Goal: Information Seeking & Learning: Learn about a topic

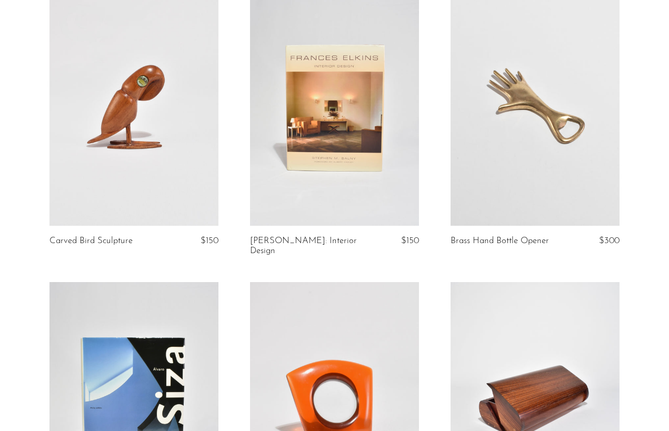
scroll to position [1862, 0]
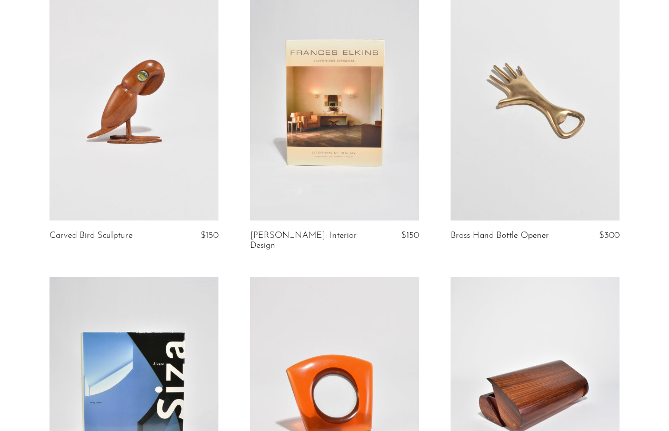
click at [342, 147] on link at bounding box center [334, 102] width 169 height 237
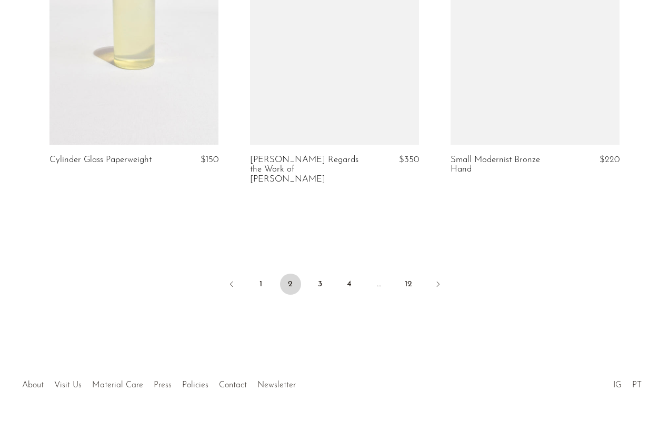
scroll to position [3267, 0]
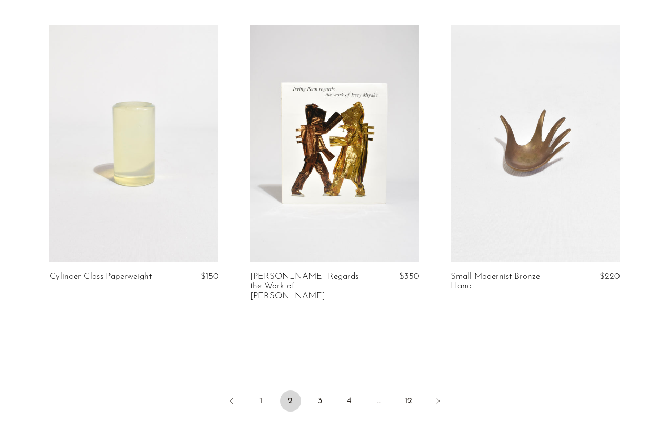
click at [340, 187] on link at bounding box center [334, 143] width 169 height 237
click at [319, 391] on link "3" at bounding box center [320, 401] width 21 height 21
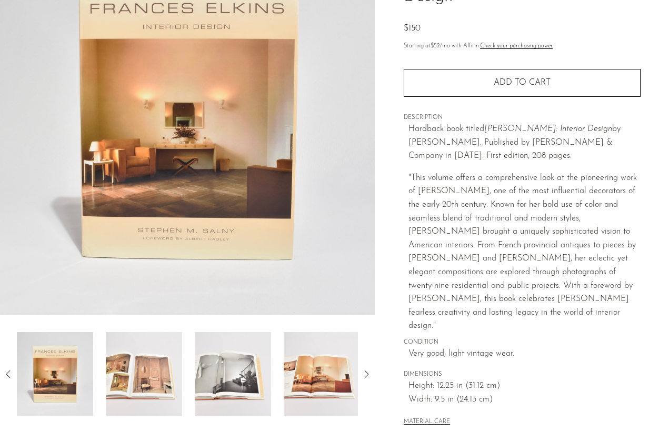
scroll to position [129, 0]
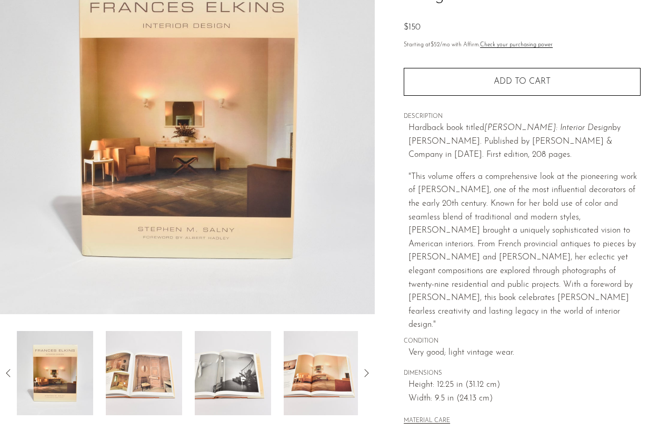
click at [171, 353] on img at bounding box center [144, 373] width 76 height 84
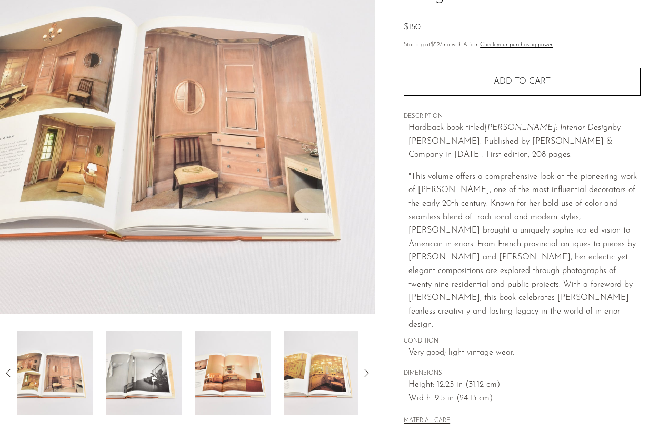
click at [161, 359] on img at bounding box center [144, 373] width 76 height 84
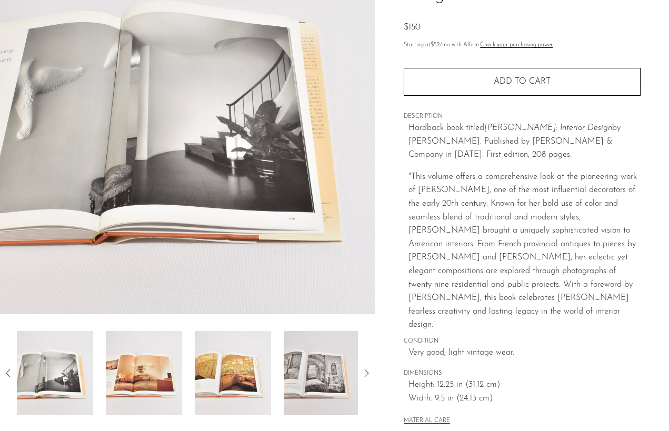
click at [161, 359] on img at bounding box center [144, 373] width 76 height 84
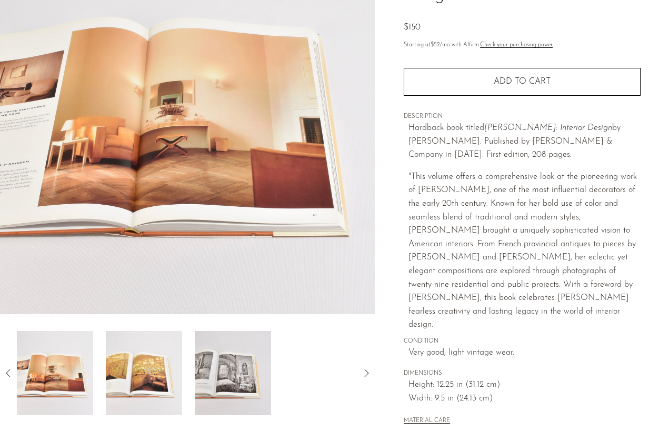
click at [161, 359] on img at bounding box center [144, 373] width 76 height 84
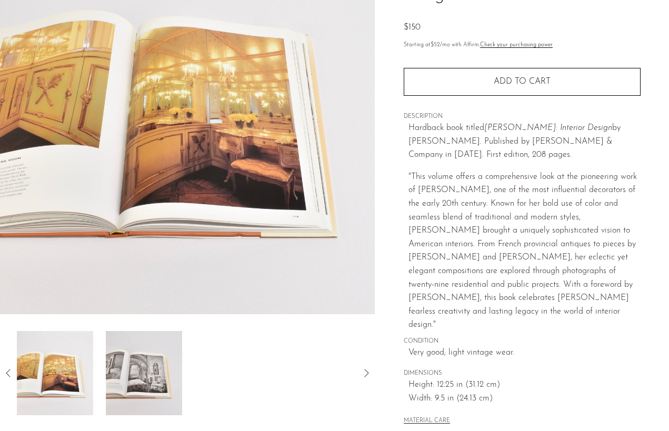
click at [161, 359] on img at bounding box center [144, 373] width 76 height 84
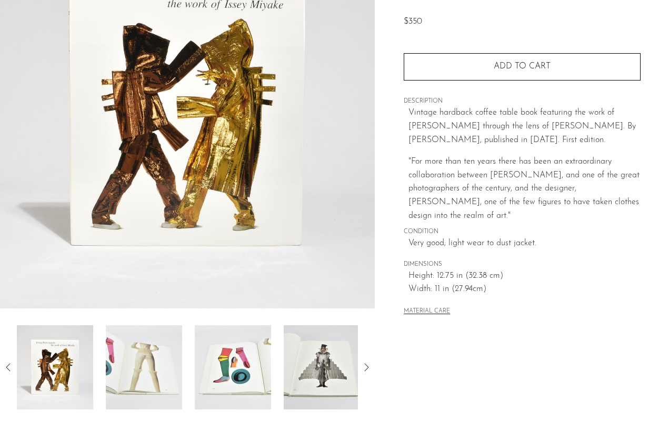
scroll to position [135, 0]
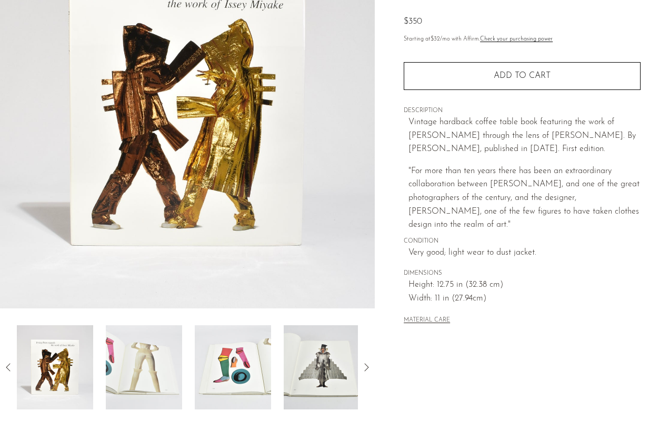
click at [153, 375] on img at bounding box center [144, 367] width 76 height 84
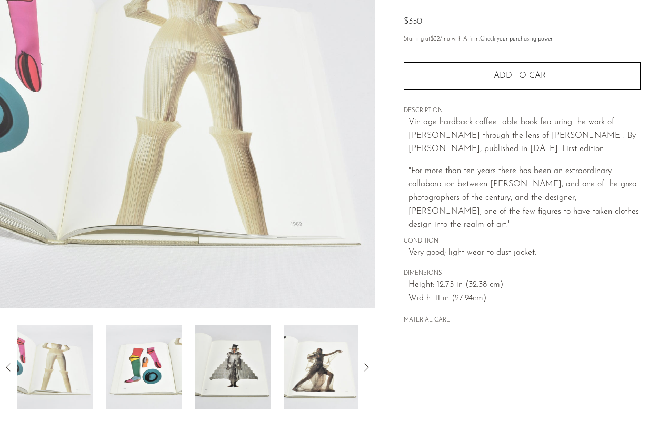
click at [153, 375] on img at bounding box center [144, 367] width 76 height 84
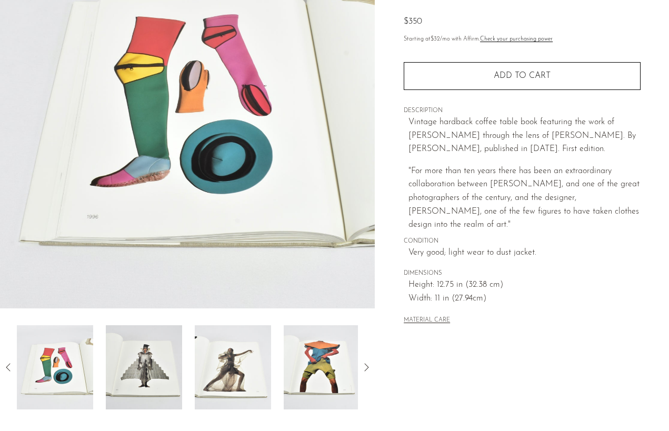
click at [154, 375] on img at bounding box center [144, 367] width 76 height 84
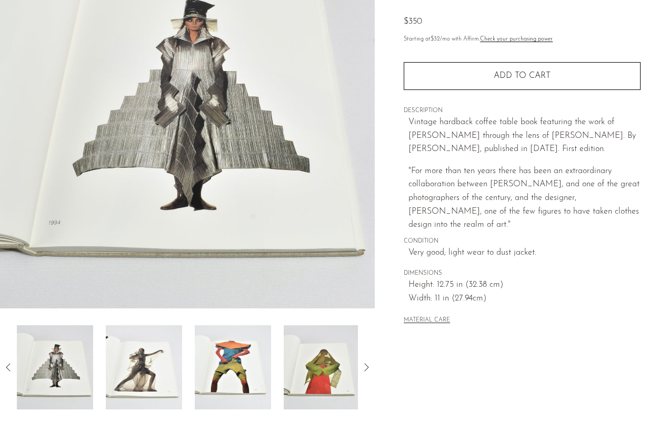
click at [154, 375] on img at bounding box center [144, 367] width 76 height 84
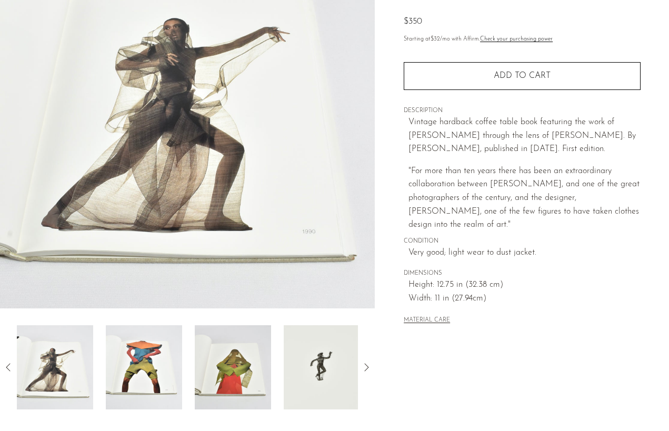
click at [154, 375] on img at bounding box center [144, 367] width 76 height 84
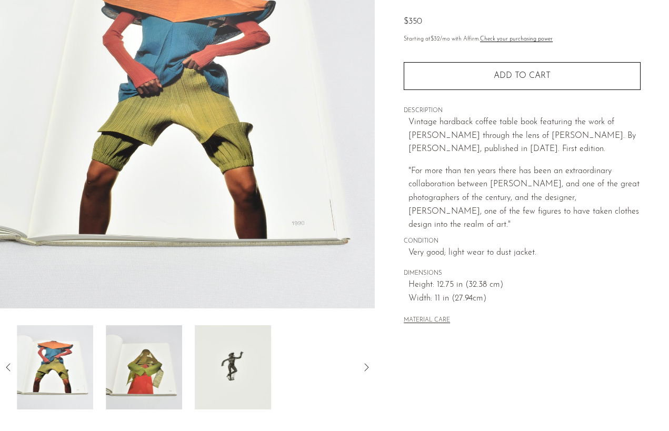
click at [154, 375] on img at bounding box center [144, 367] width 76 height 84
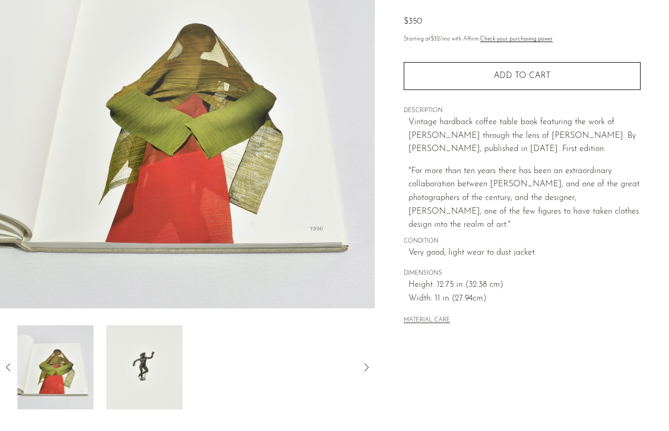
click at [154, 375] on img at bounding box center [144, 367] width 76 height 84
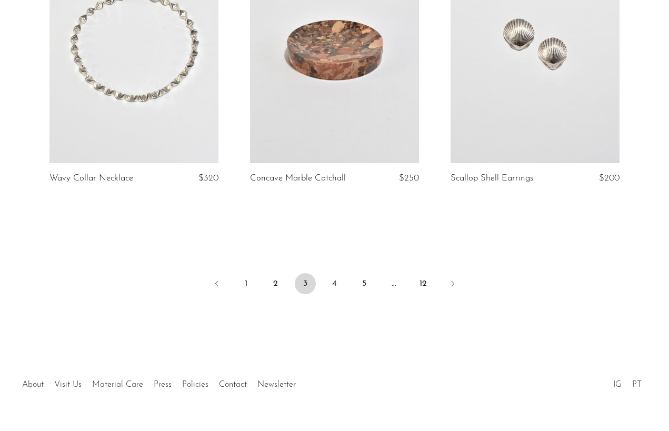
scroll to position [3375, 0]
click at [334, 274] on link "4" at bounding box center [334, 284] width 21 height 21
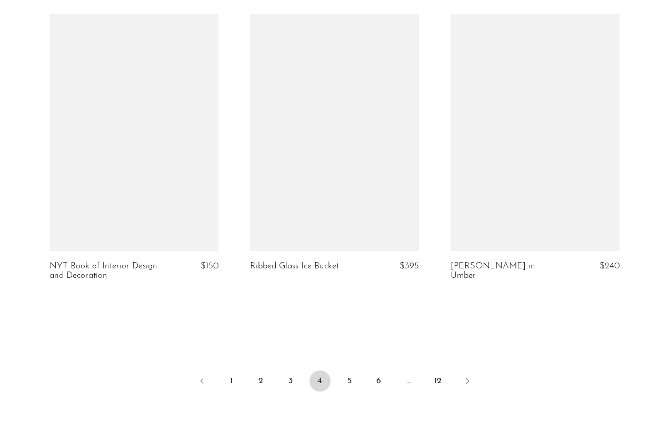
scroll to position [3259, 0]
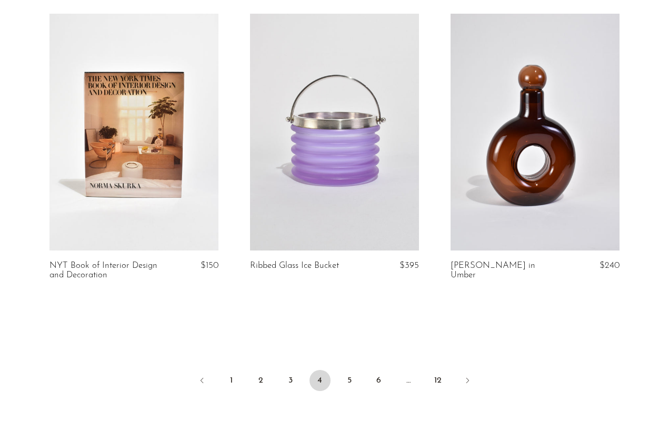
click at [175, 160] on link at bounding box center [133, 132] width 169 height 237
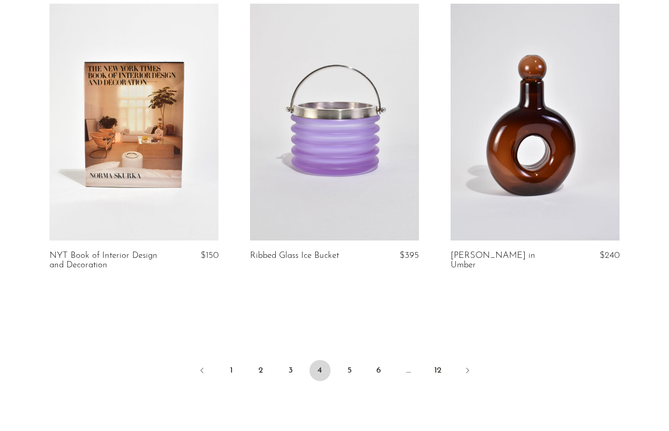
scroll to position [3266, 0]
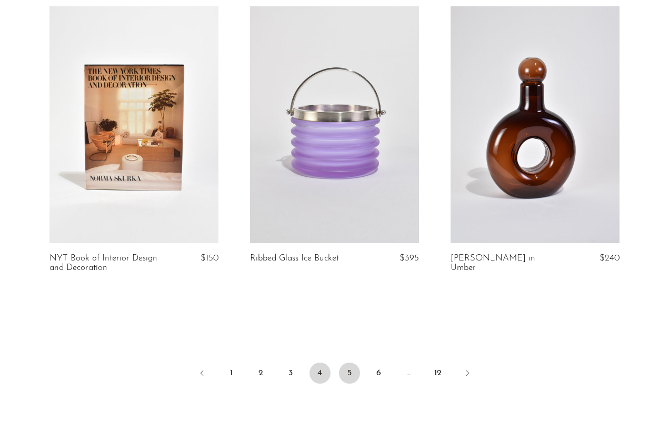
click at [350, 363] on link "5" at bounding box center [349, 373] width 21 height 21
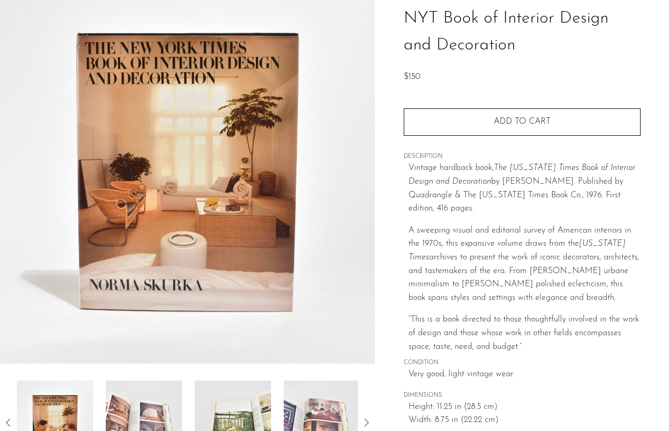
scroll to position [170, 0]
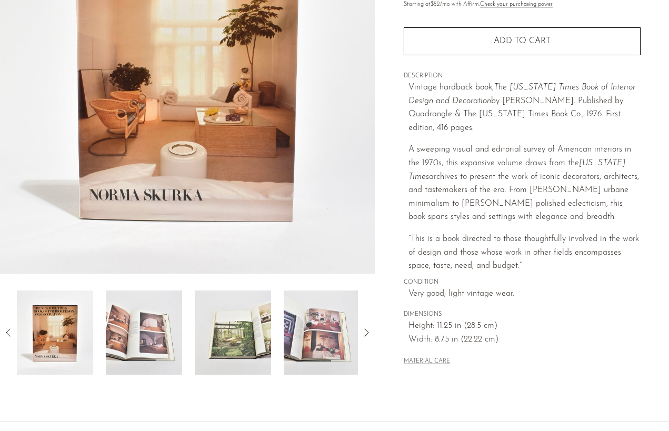
click at [133, 338] on img at bounding box center [144, 333] width 76 height 84
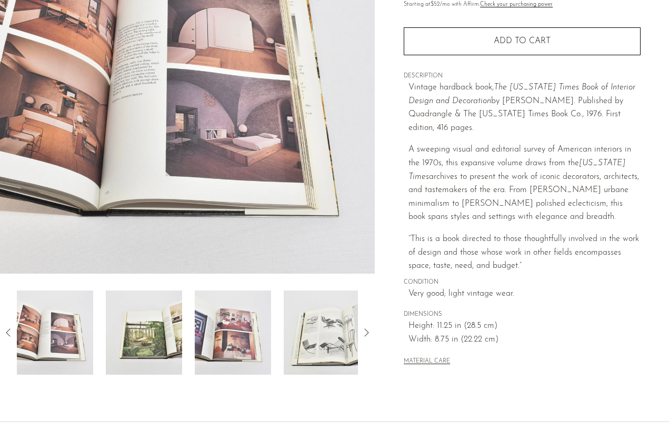
click at [133, 338] on img at bounding box center [144, 333] width 76 height 84
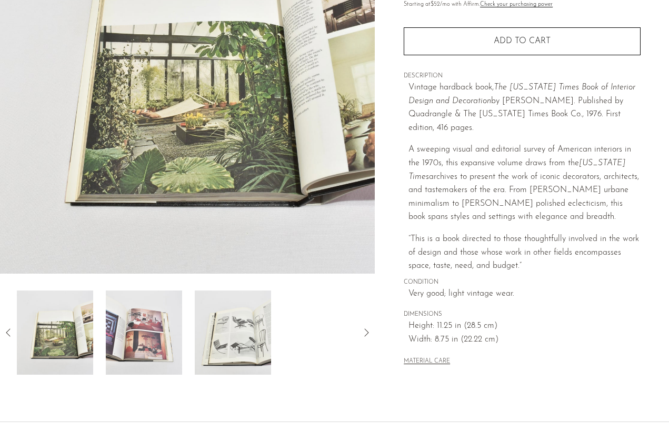
click at [133, 338] on img at bounding box center [144, 333] width 76 height 84
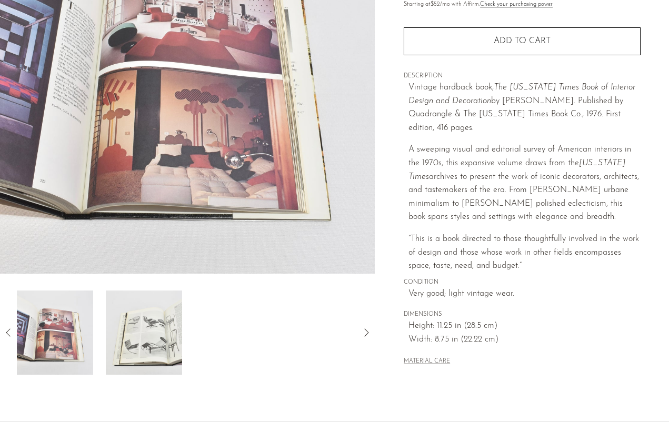
click at [136, 337] on img at bounding box center [144, 333] width 76 height 84
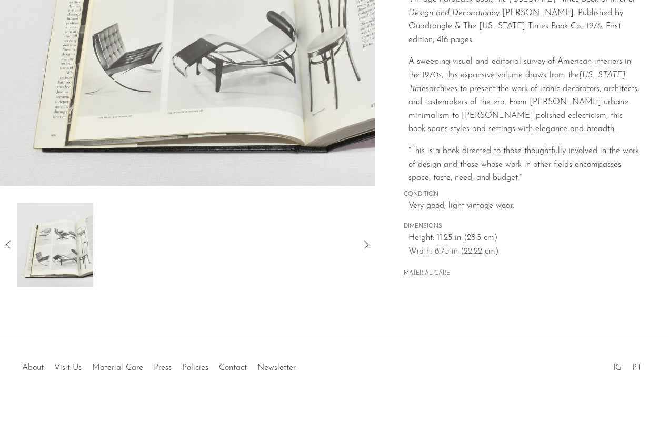
scroll to position [256, 0]
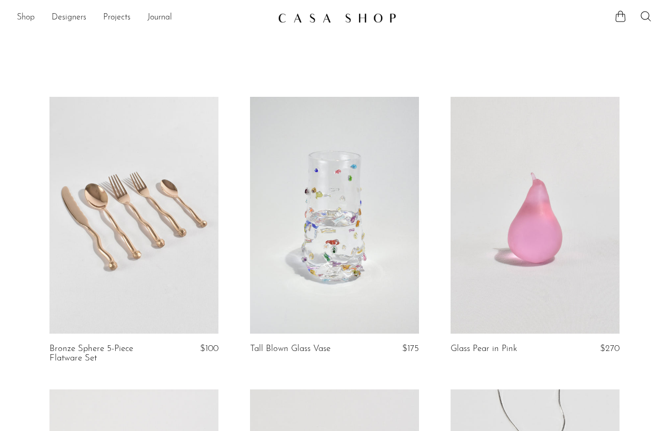
click at [26, 21] on link "Shop" at bounding box center [26, 18] width 18 height 14
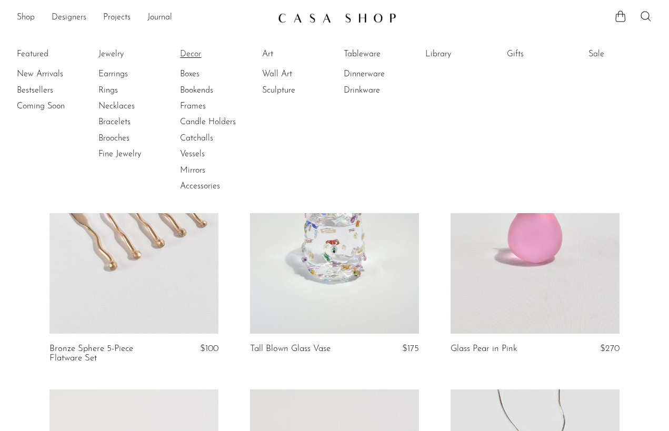
click at [195, 53] on link "Decor" at bounding box center [219, 54] width 79 height 12
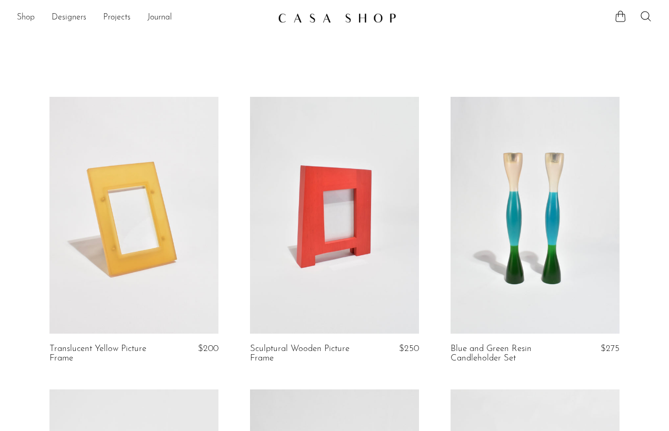
click at [25, 15] on link "Shop" at bounding box center [26, 18] width 18 height 14
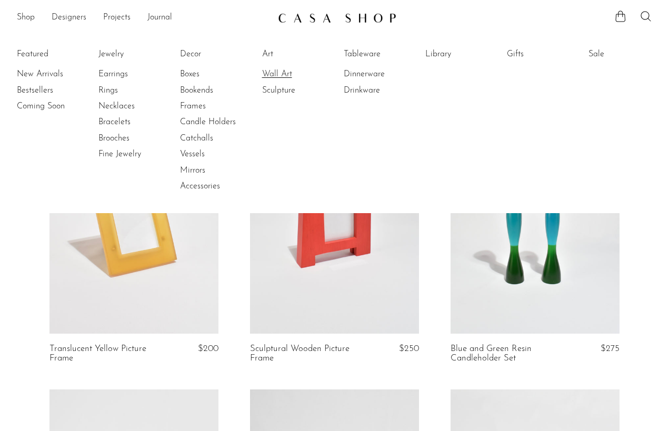
click at [284, 73] on link "Wall Art" at bounding box center [301, 74] width 79 height 12
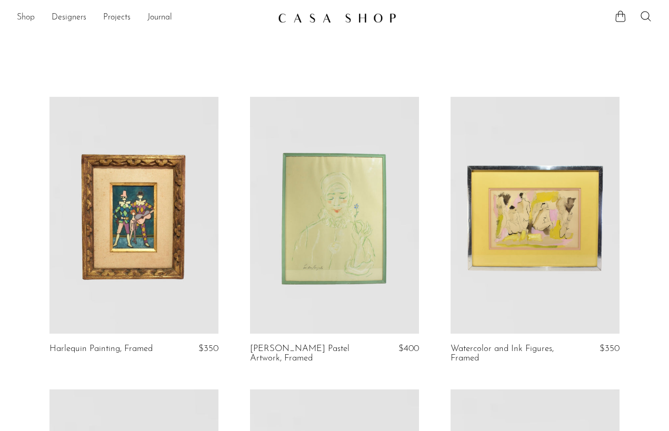
click at [23, 17] on link "Shop" at bounding box center [26, 18] width 18 height 14
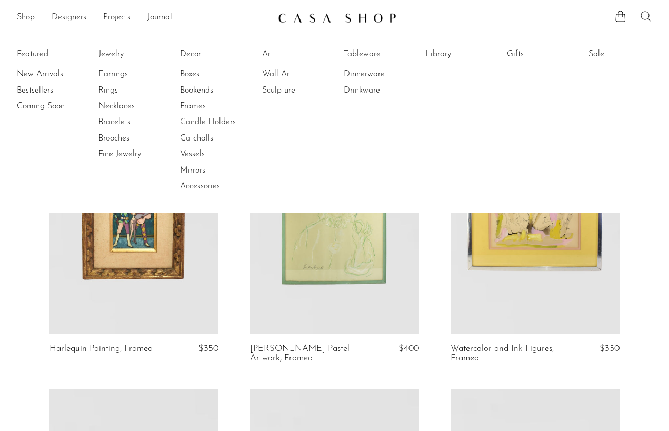
click at [646, 13] on icon at bounding box center [646, 16] width 13 height 13
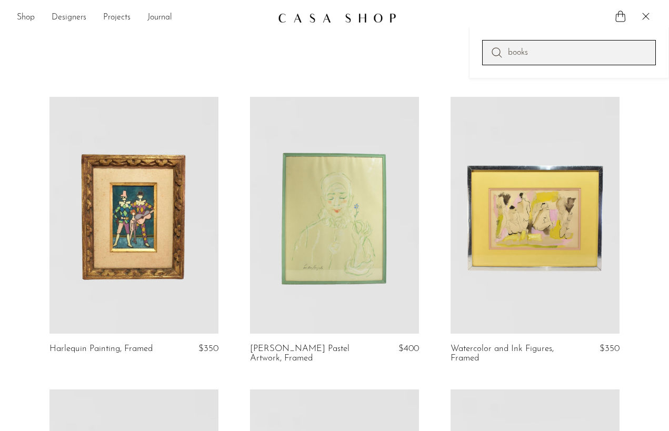
type input "books"
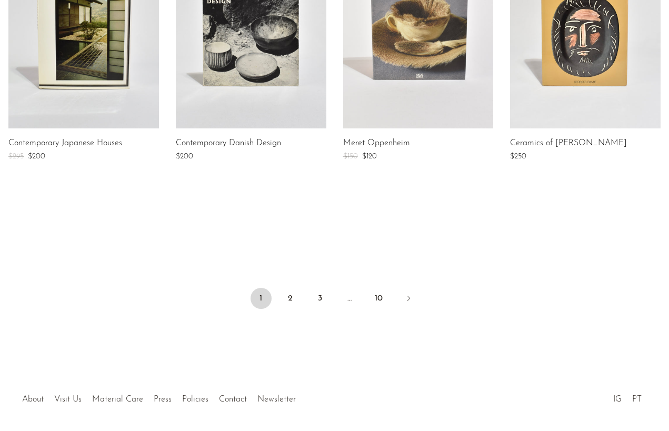
scroll to position [848, 0]
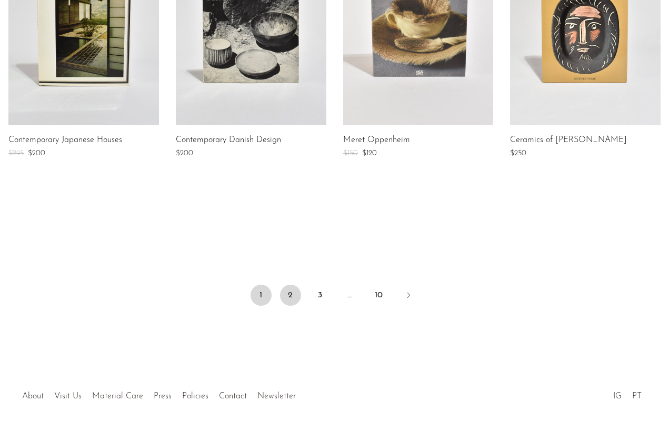
click at [288, 295] on link "2" at bounding box center [290, 295] width 21 height 21
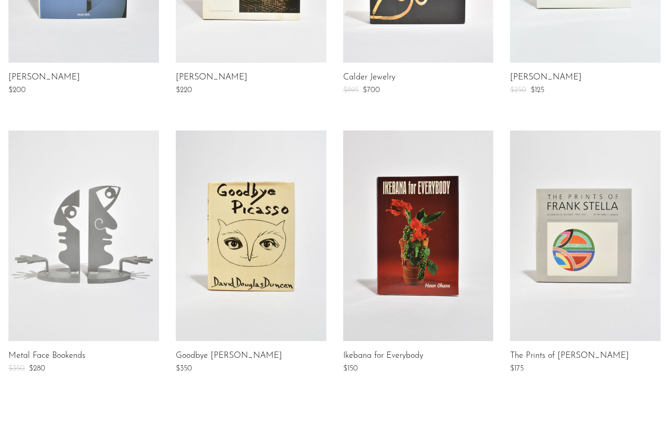
scroll to position [627, 0]
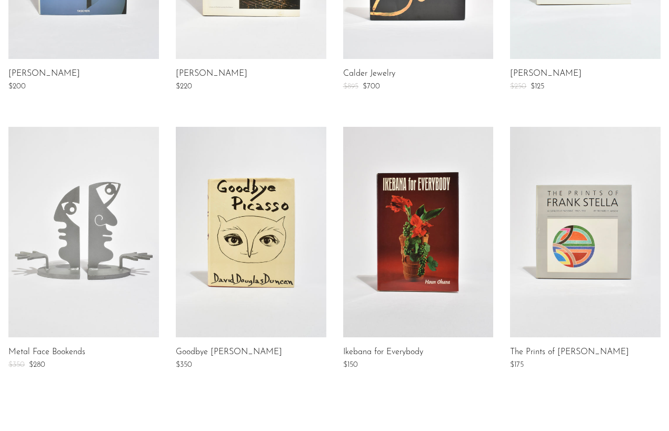
click at [411, 261] on link at bounding box center [418, 232] width 151 height 211
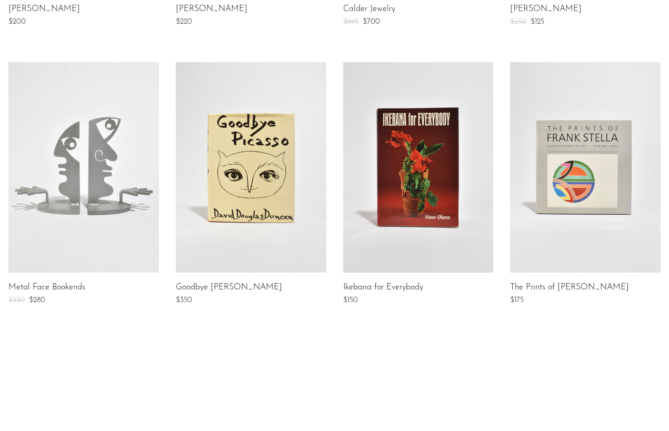
scroll to position [690, 0]
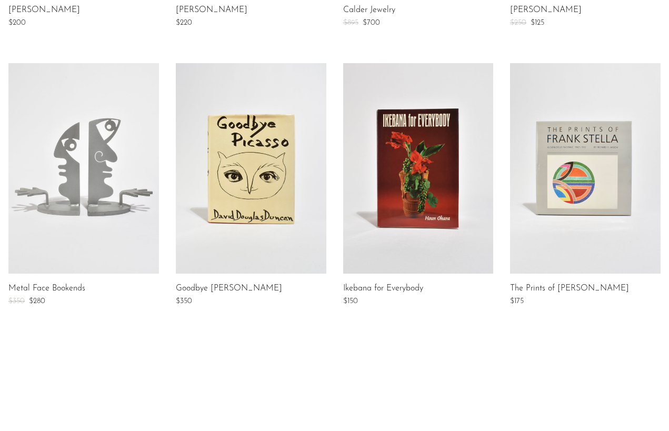
click at [615, 177] on link at bounding box center [585, 168] width 151 height 211
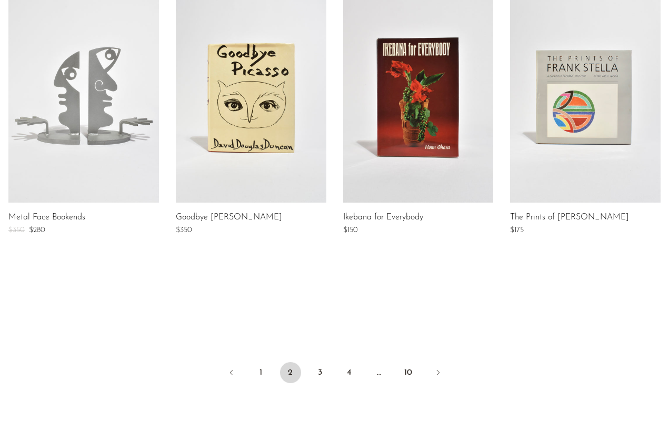
scroll to position [803, 0]
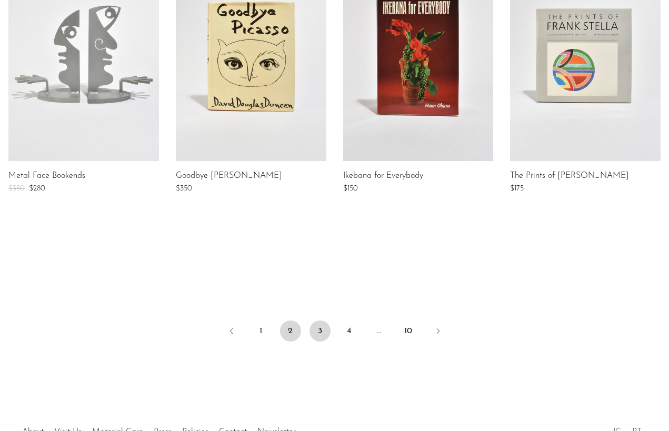
click at [323, 325] on link "3" at bounding box center [320, 331] width 21 height 21
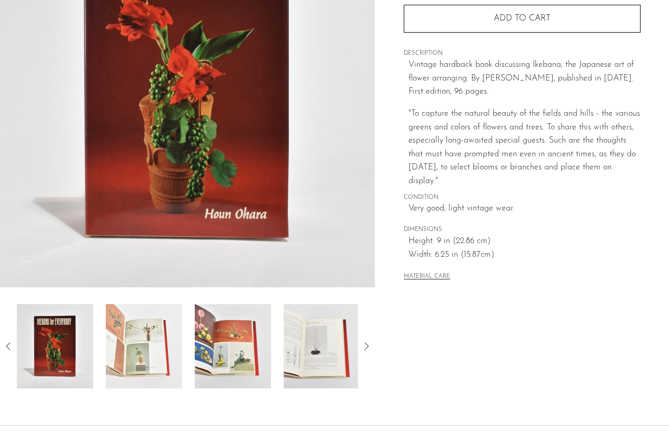
scroll to position [155, 0]
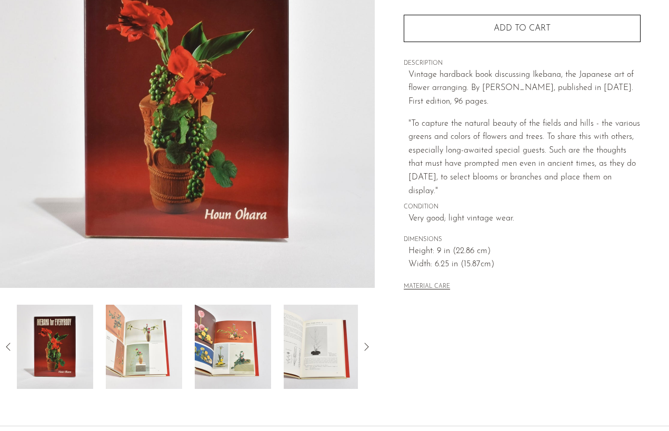
click at [143, 338] on img at bounding box center [144, 347] width 76 height 84
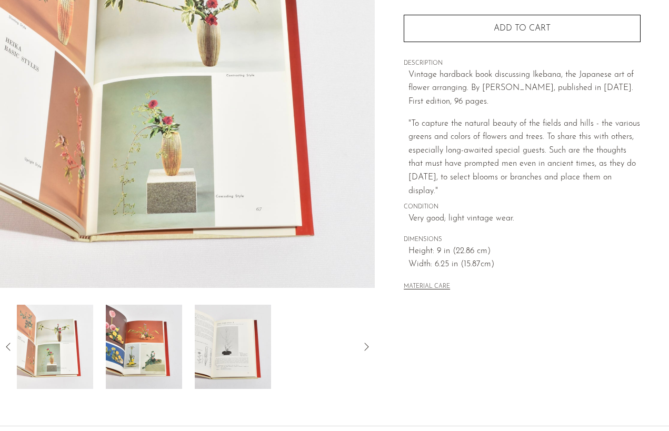
click at [152, 341] on img at bounding box center [144, 347] width 76 height 84
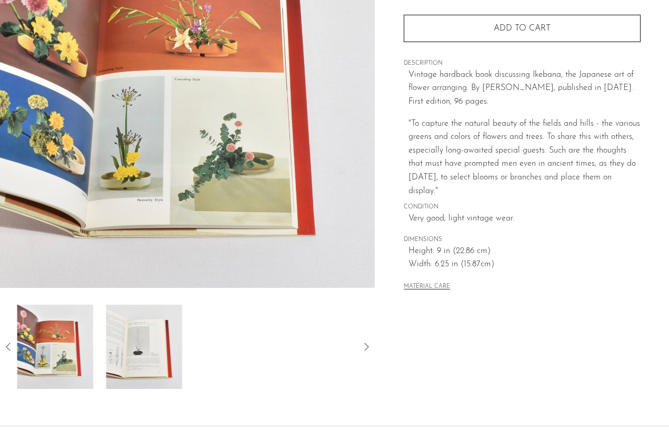
click at [152, 341] on img at bounding box center [144, 347] width 76 height 84
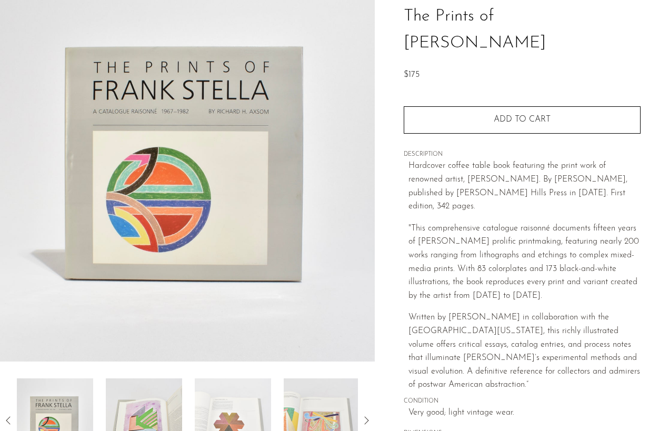
scroll to position [79, 0]
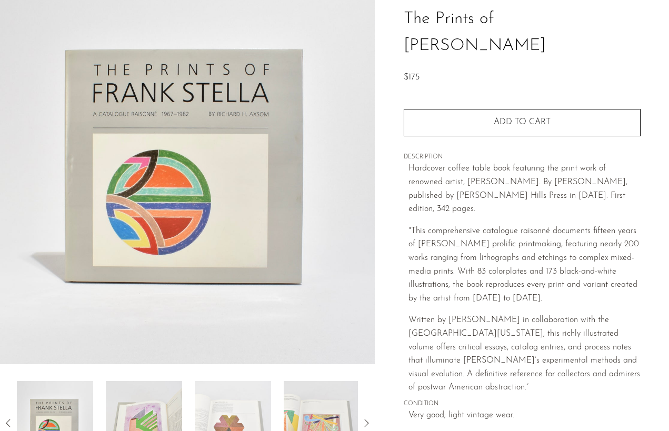
click at [142, 394] on img at bounding box center [144, 423] width 76 height 84
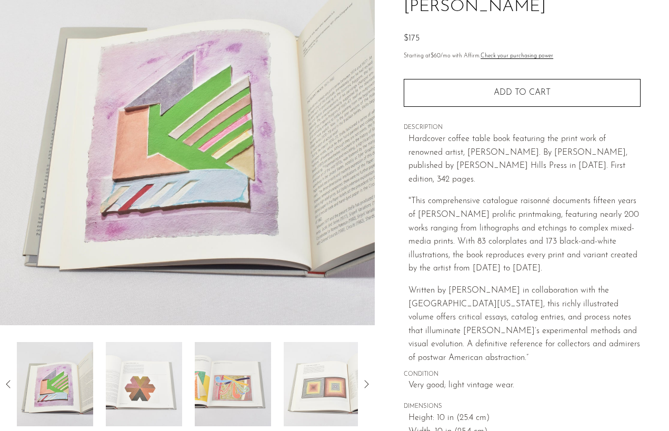
scroll to position [121, 0]
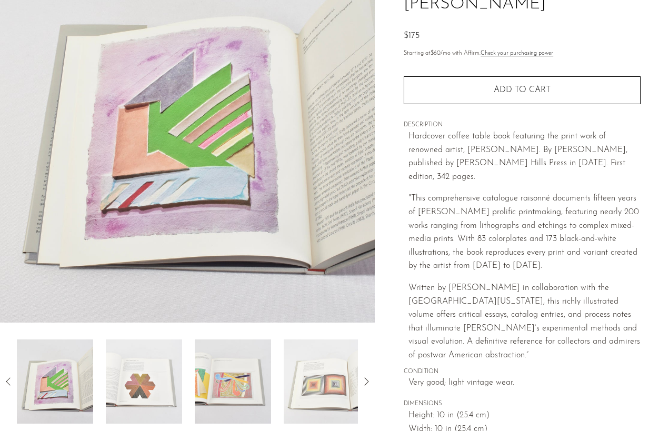
click at [142, 394] on img at bounding box center [144, 382] width 76 height 84
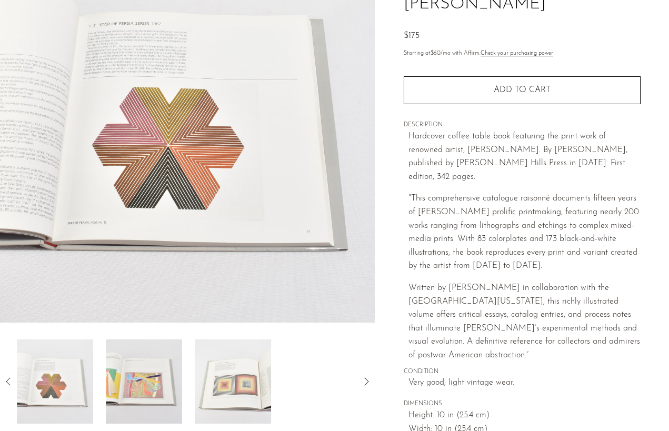
click at [158, 393] on img at bounding box center [144, 382] width 76 height 84
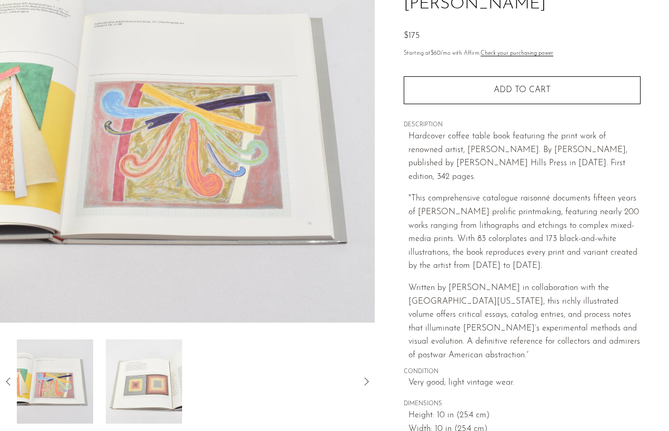
click at [162, 393] on img at bounding box center [144, 382] width 76 height 84
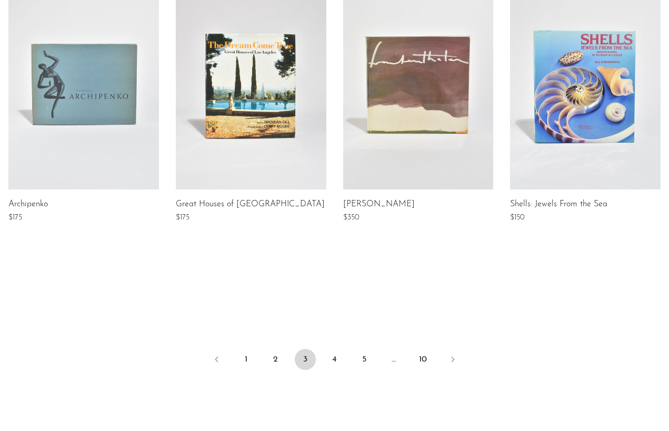
scroll to position [785, 0]
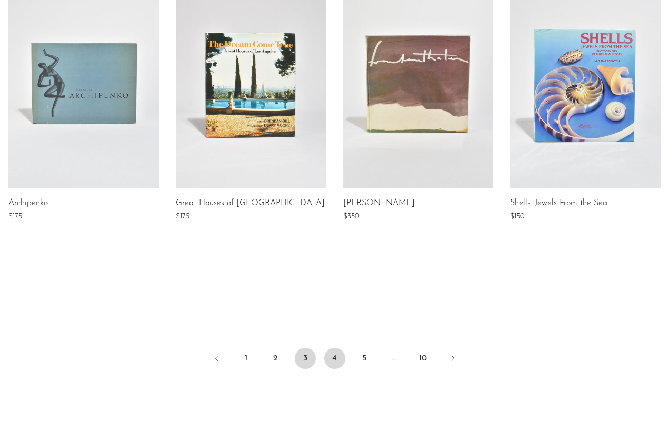
click at [333, 359] on link "4" at bounding box center [334, 358] width 21 height 21
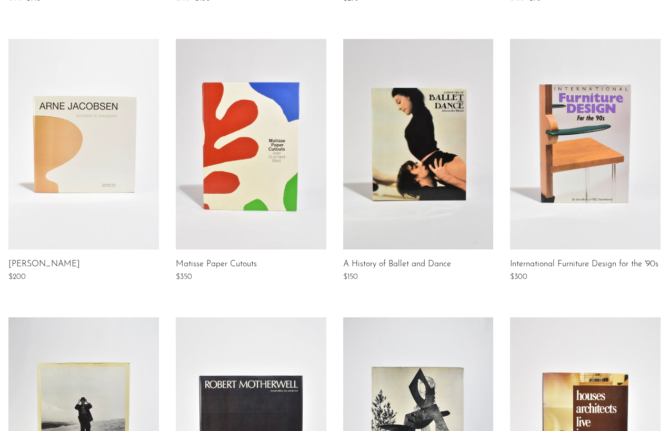
scroll to position [419, 0]
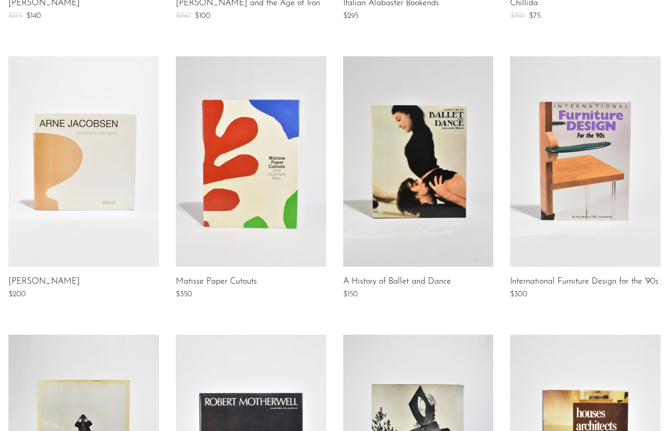
click at [288, 219] on link at bounding box center [251, 161] width 151 height 211
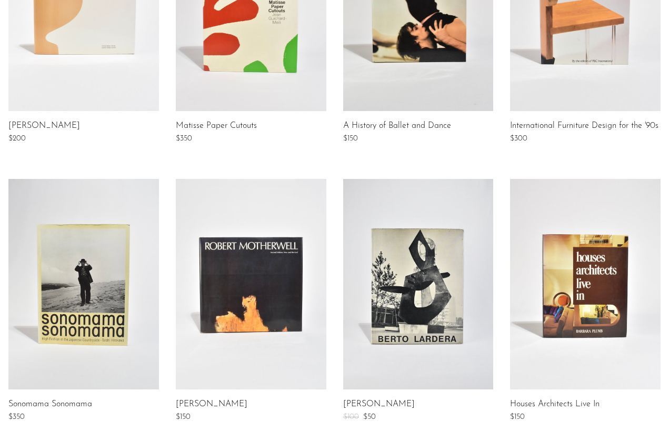
scroll to position [588, 0]
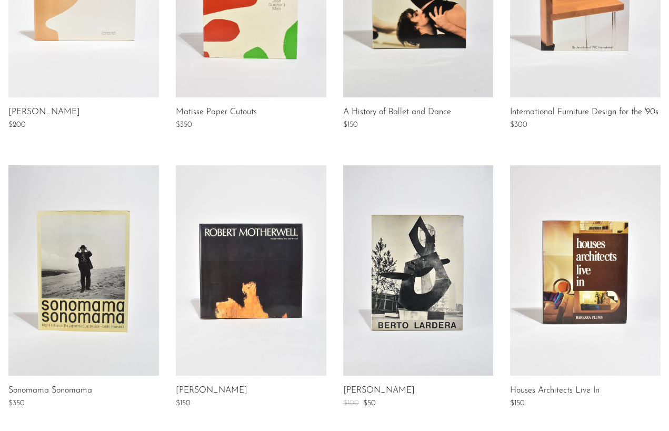
click at [560, 264] on link at bounding box center [585, 270] width 151 height 211
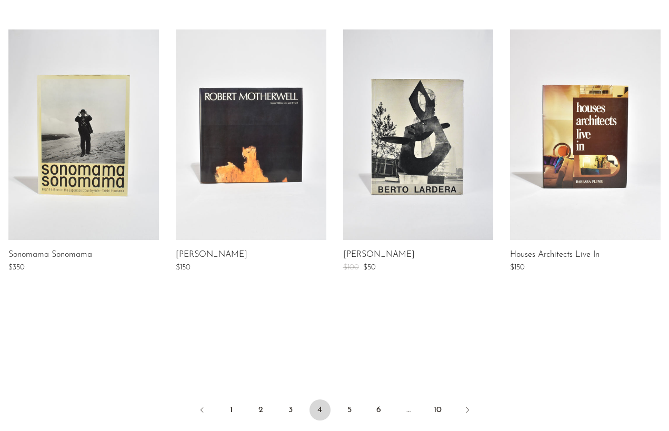
scroll to position [769, 0]
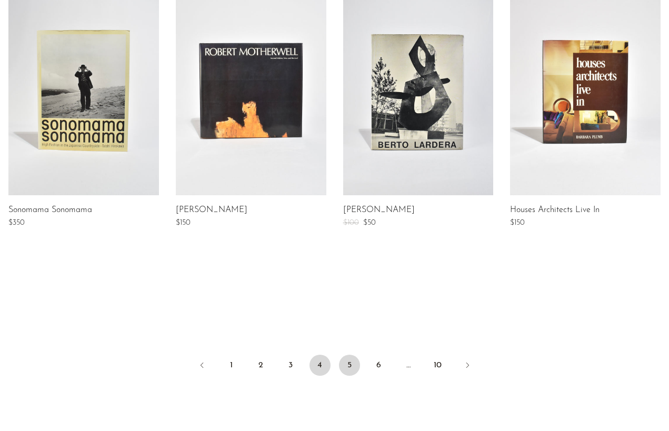
click at [349, 361] on link "5" at bounding box center [349, 365] width 21 height 21
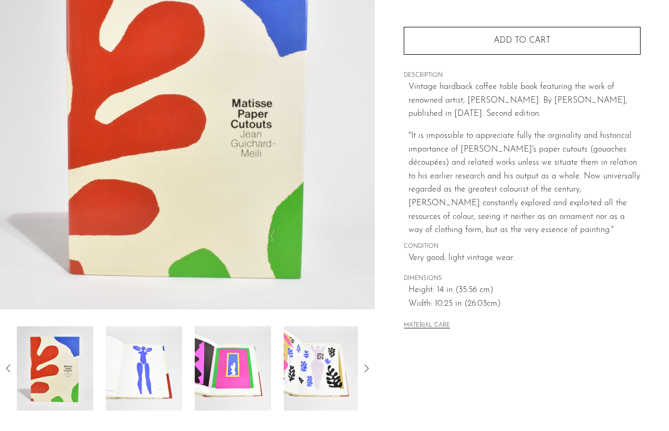
scroll to position [152, 0]
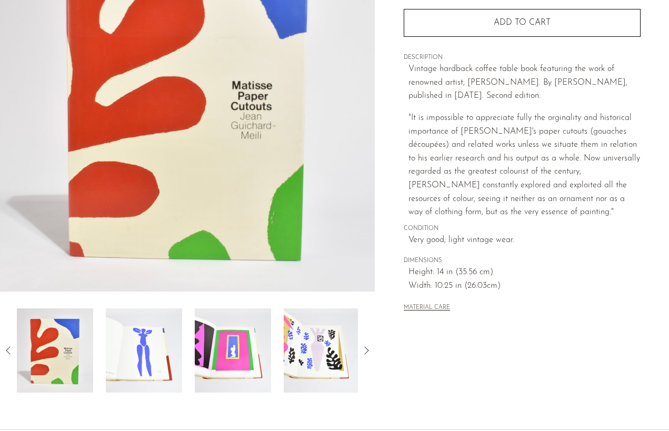
click at [145, 357] on img at bounding box center [144, 351] width 76 height 84
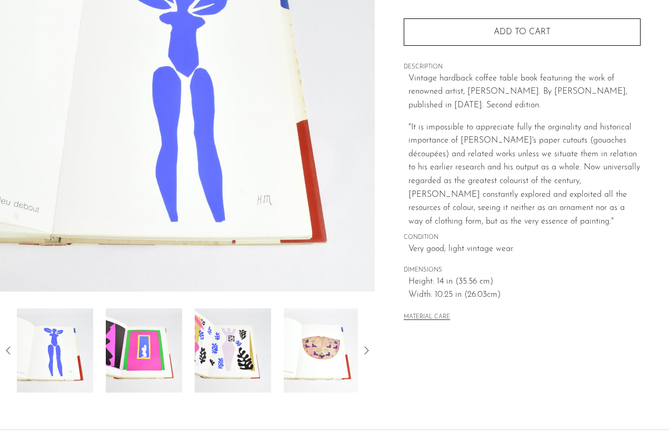
click at [160, 353] on img at bounding box center [144, 351] width 76 height 84
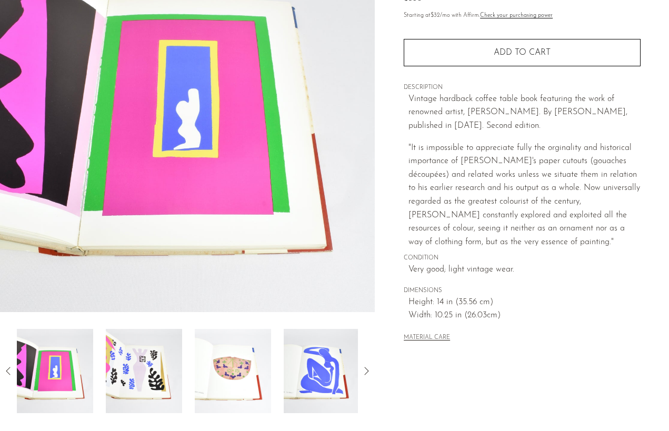
scroll to position [131, 0]
click at [163, 353] on img at bounding box center [144, 371] width 76 height 84
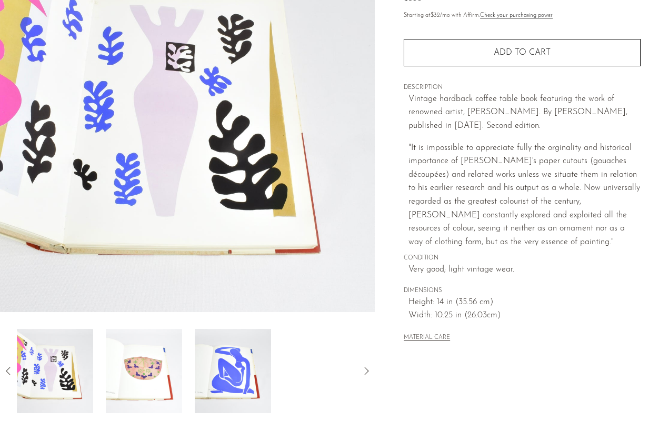
click at [163, 353] on img at bounding box center [144, 371] width 76 height 84
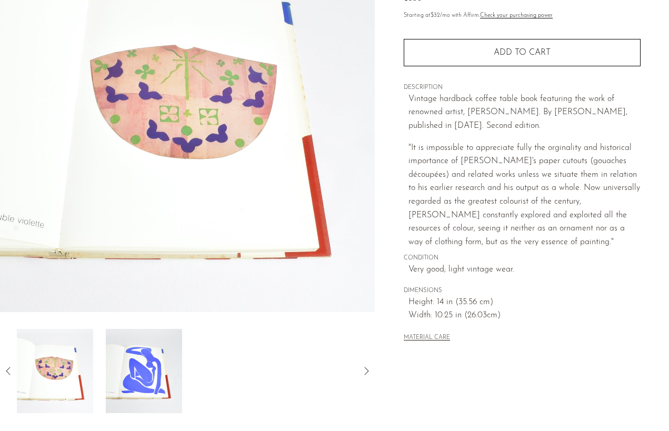
click at [163, 353] on img at bounding box center [144, 371] width 76 height 84
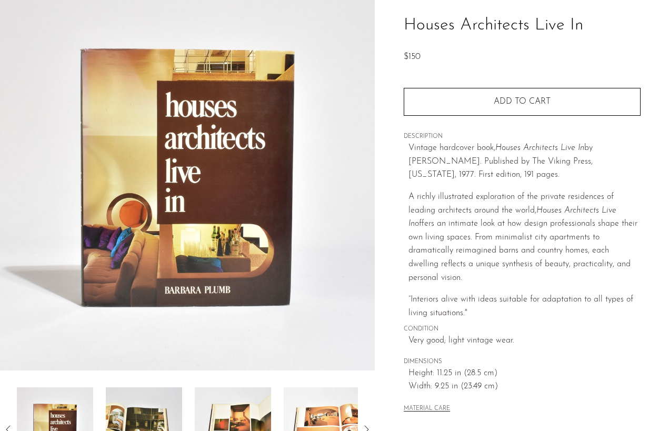
scroll to position [109, 0]
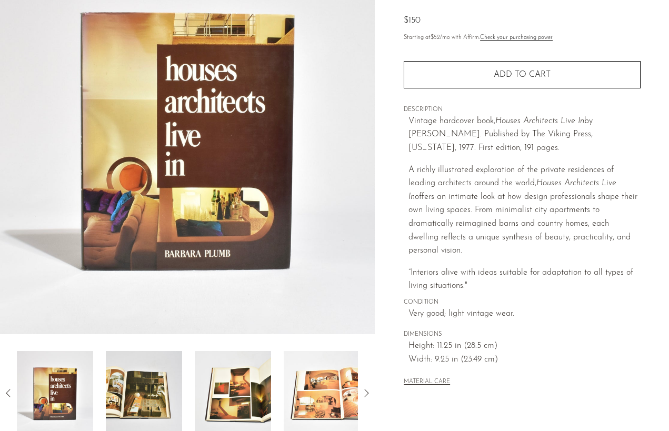
click at [140, 411] on img at bounding box center [144, 393] width 76 height 84
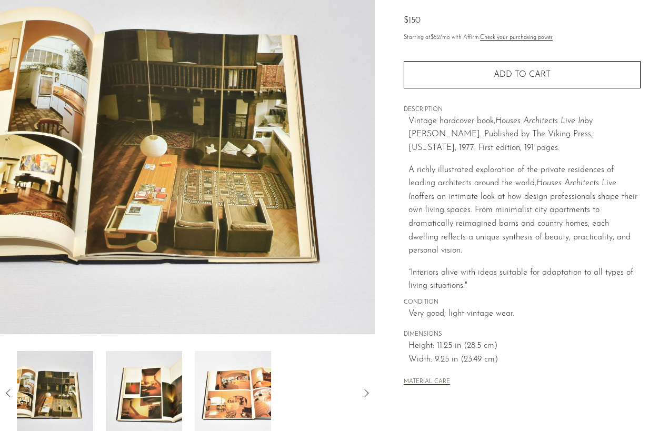
click at [140, 411] on img at bounding box center [144, 393] width 76 height 84
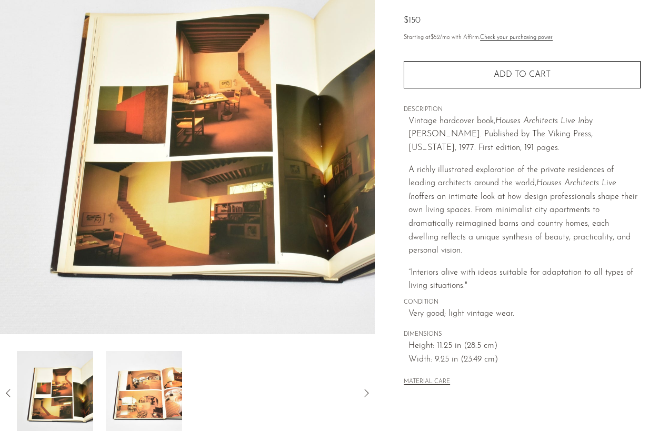
click at [140, 411] on img at bounding box center [144, 393] width 76 height 84
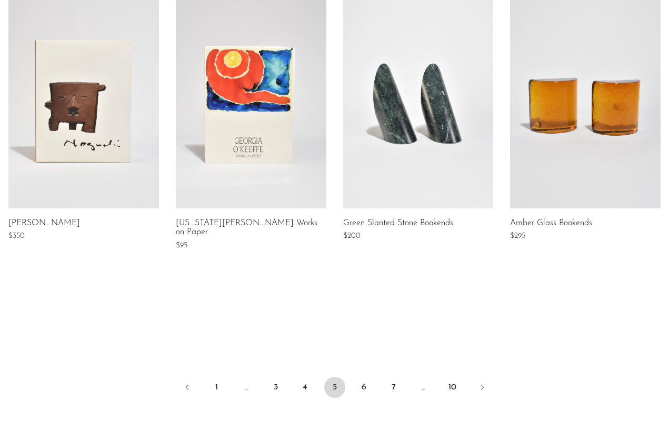
scroll to position [756, 0]
click at [358, 376] on link "6" at bounding box center [364, 386] width 21 height 21
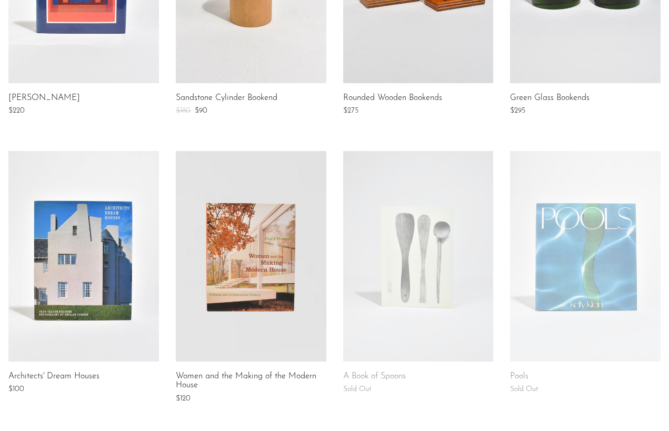
scroll to position [325, 0]
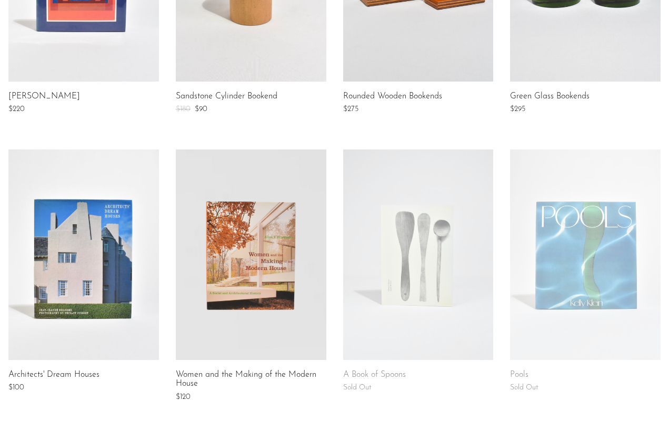
click at [285, 337] on link at bounding box center [251, 255] width 151 height 211
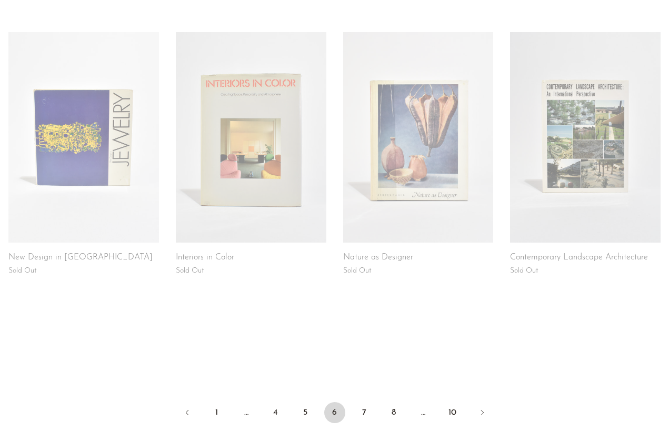
scroll to position [735, 0]
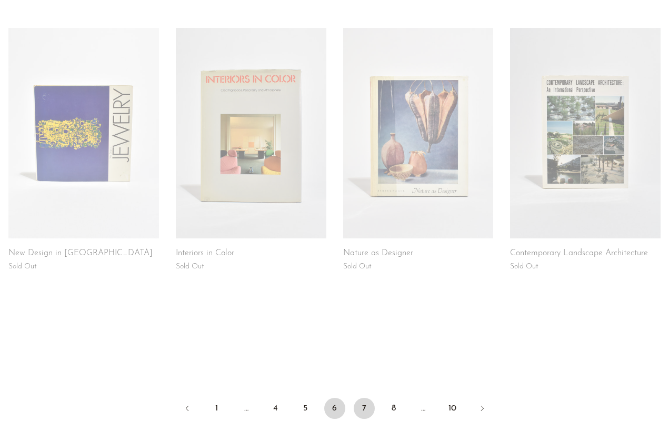
click at [356, 405] on link "7" at bounding box center [364, 408] width 21 height 21
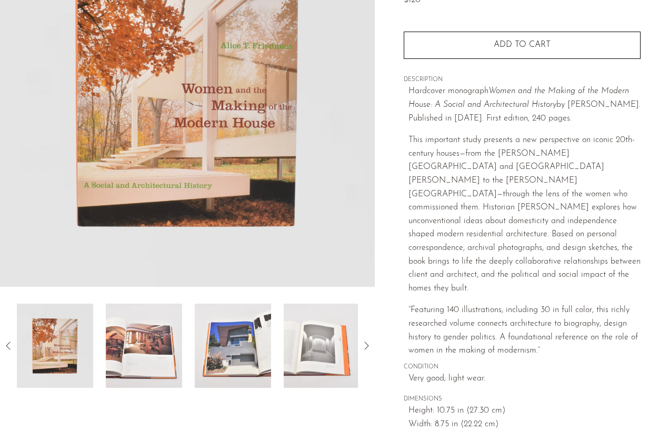
scroll to position [162, 0]
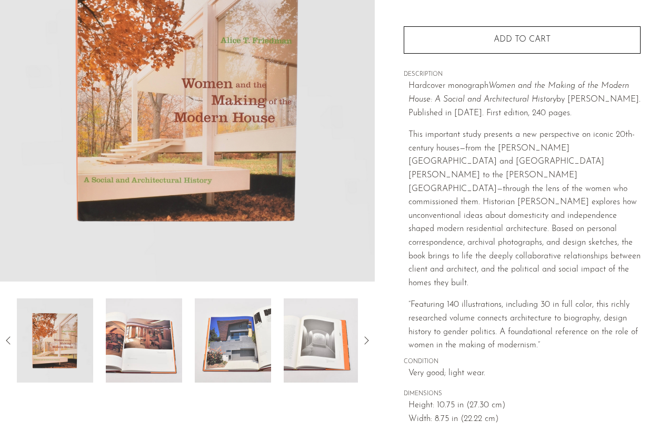
click at [126, 356] on img at bounding box center [144, 341] width 76 height 84
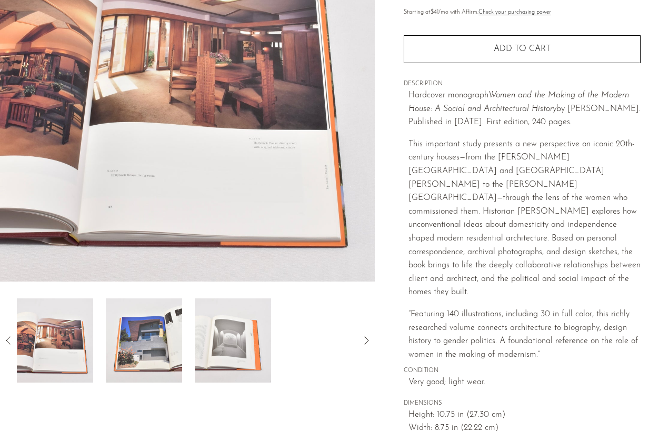
click at [130, 355] on img at bounding box center [144, 341] width 76 height 84
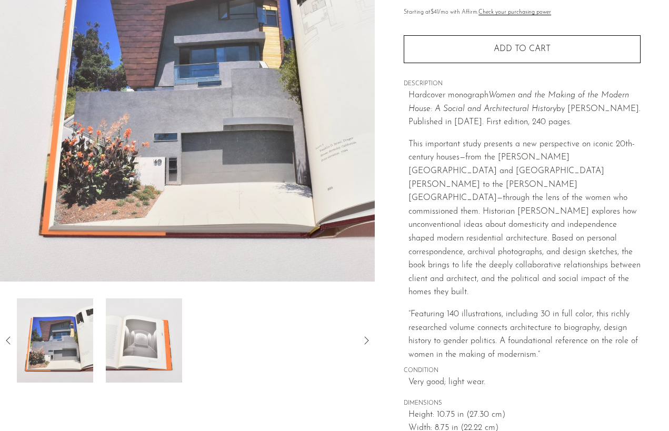
click at [134, 353] on img at bounding box center [144, 341] width 76 height 84
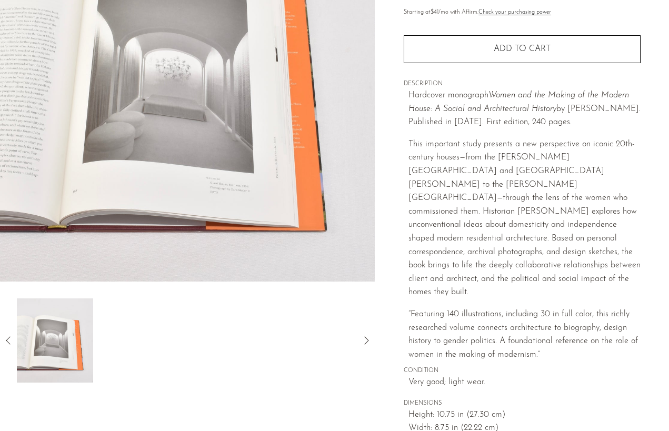
scroll to position [162, 0]
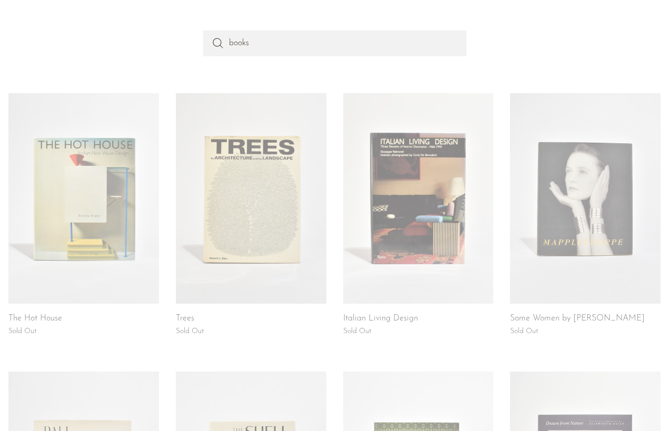
scroll to position [104, 0]
click at [105, 249] on link at bounding box center [83, 198] width 151 height 211
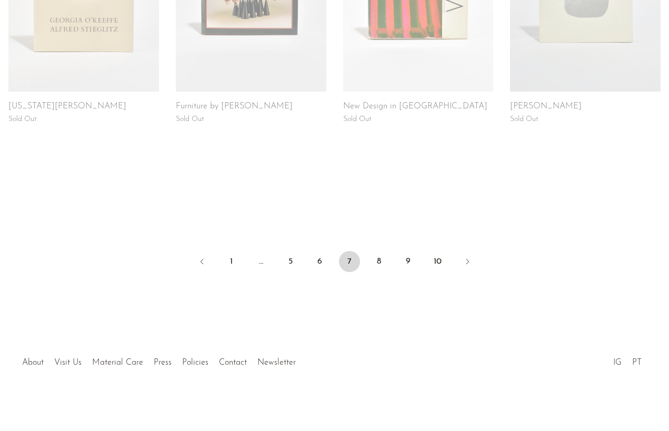
scroll to position [872, 0]
click at [229, 262] on link "1" at bounding box center [231, 262] width 21 height 21
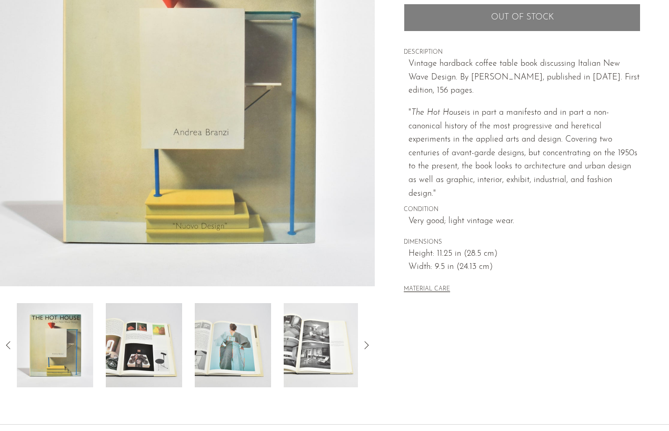
scroll to position [162, 0]
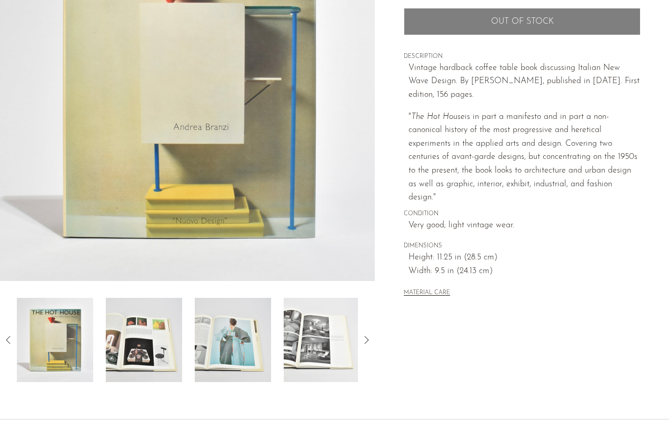
click at [111, 323] on img at bounding box center [144, 340] width 76 height 84
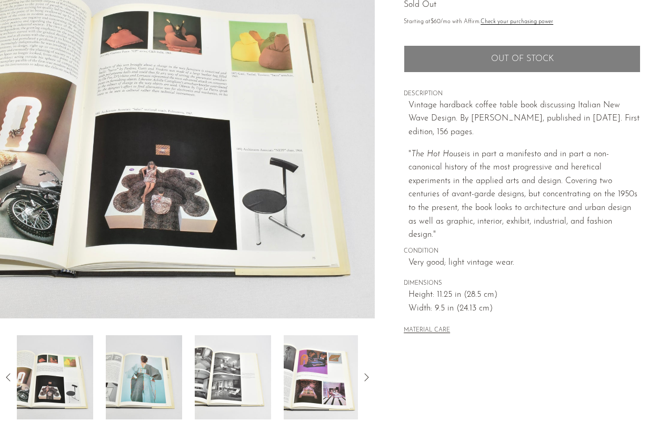
scroll to position [108, 0]
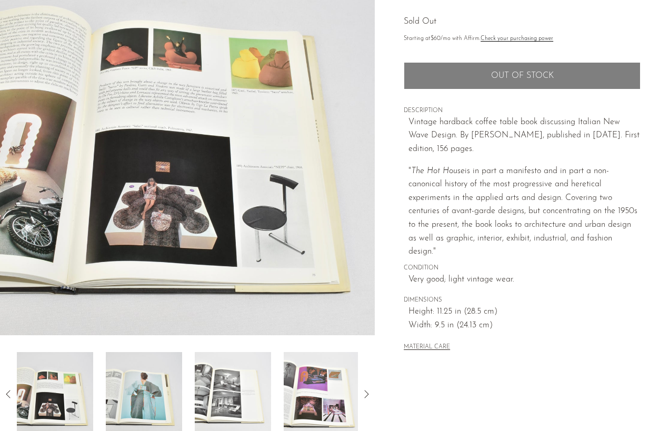
click at [118, 406] on img at bounding box center [144, 394] width 76 height 84
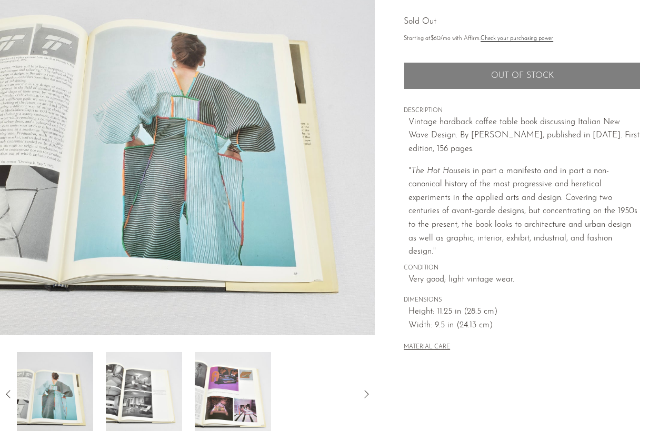
click at [140, 403] on img at bounding box center [144, 394] width 76 height 84
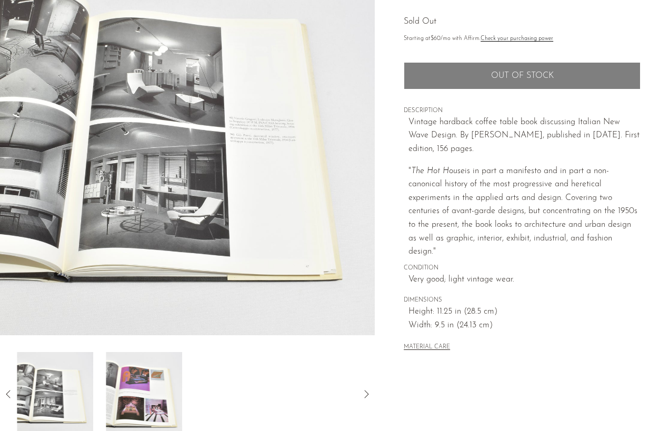
click at [147, 403] on img at bounding box center [144, 394] width 76 height 84
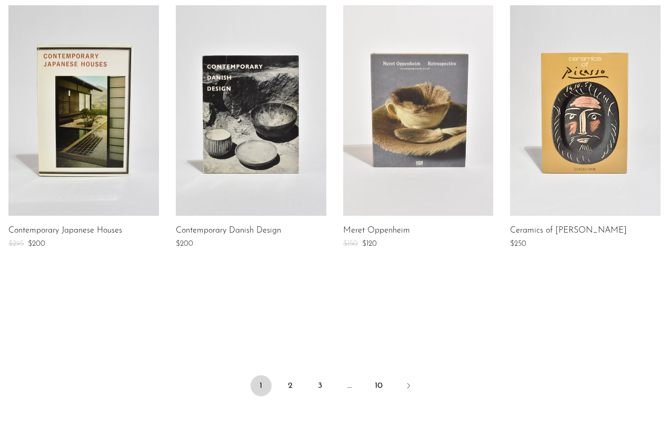
scroll to position [763, 0]
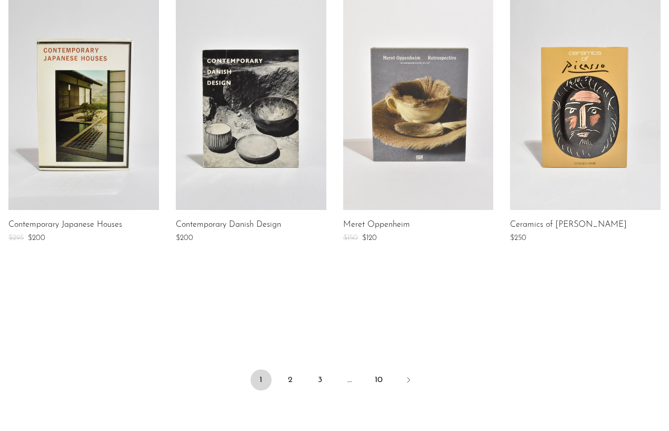
click at [262, 133] on link at bounding box center [251, 104] width 151 height 211
click at [296, 375] on link "2" at bounding box center [290, 380] width 21 height 21
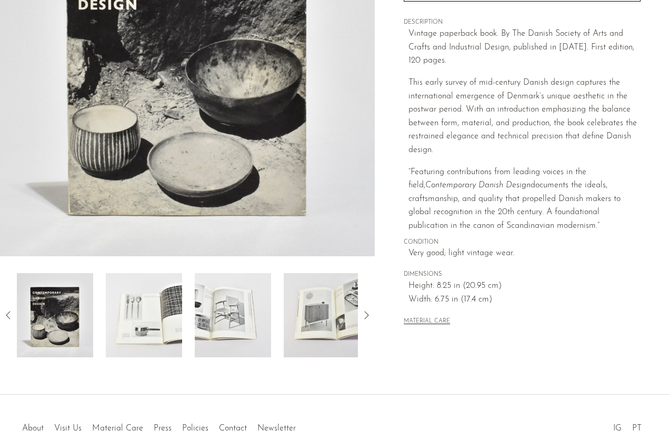
scroll to position [187, 0]
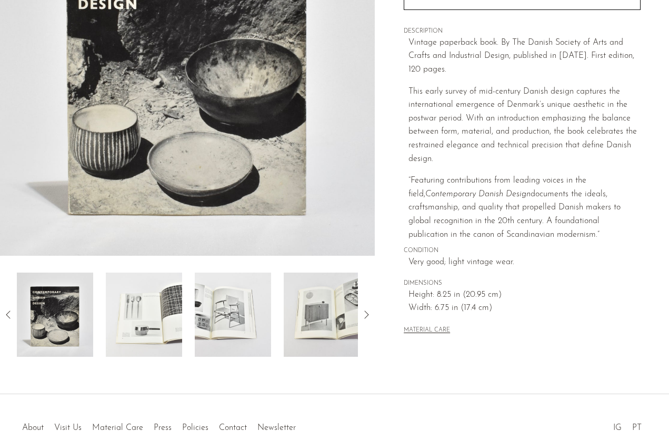
click at [165, 299] on img at bounding box center [144, 315] width 76 height 84
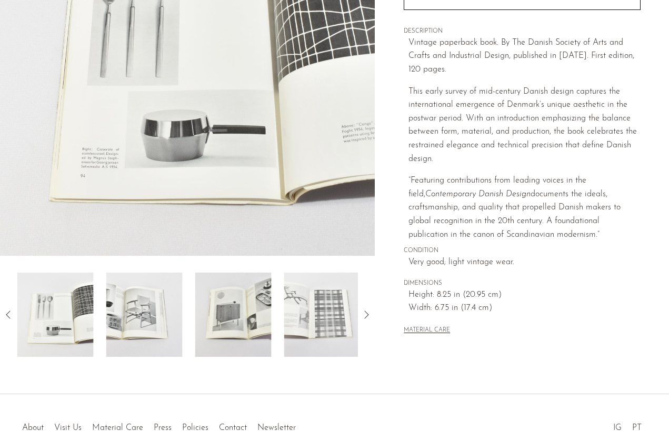
click at [165, 299] on img at bounding box center [144, 315] width 76 height 84
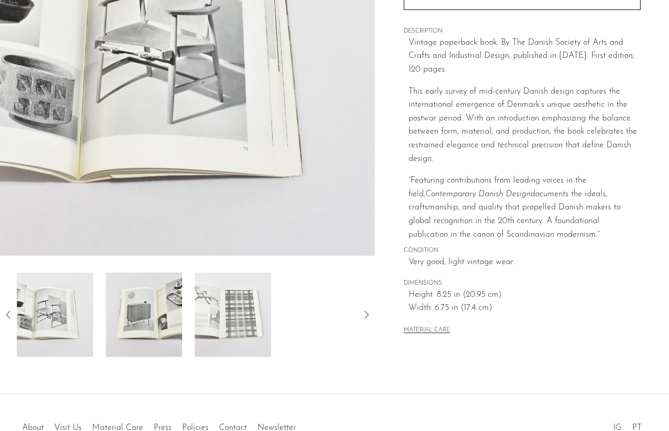
click at [165, 299] on img at bounding box center [144, 315] width 76 height 84
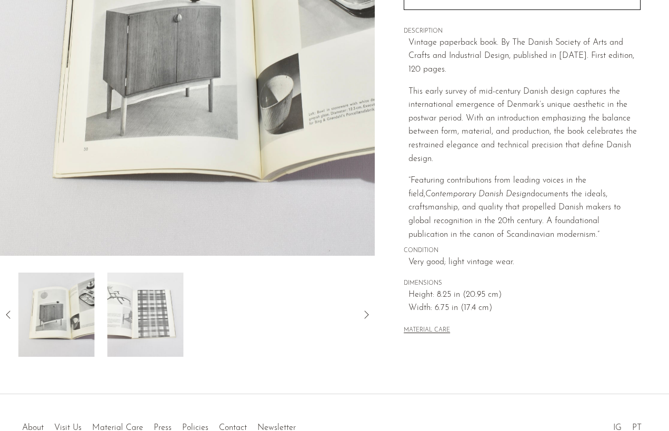
click at [177, 299] on img at bounding box center [145, 315] width 76 height 84
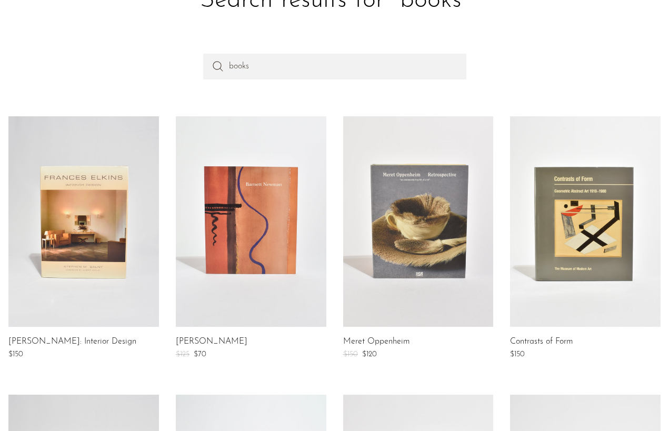
scroll to position [85, 0]
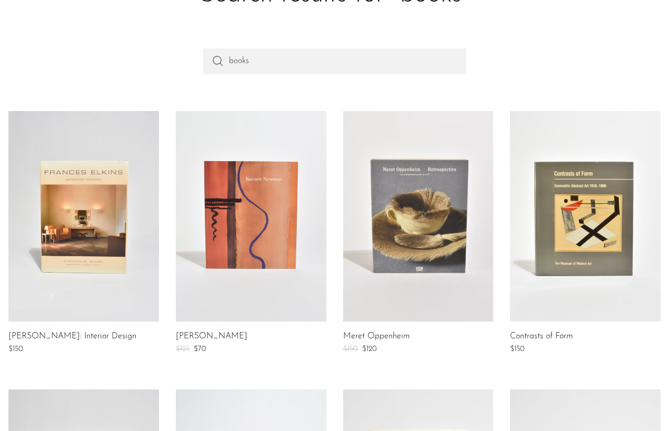
click at [270, 244] on link at bounding box center [251, 216] width 151 height 211
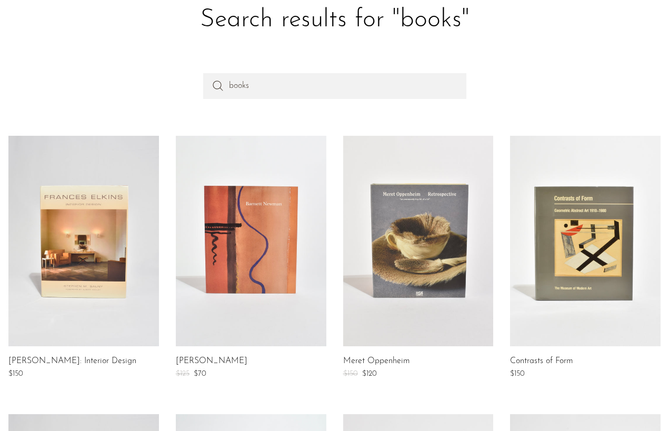
scroll to position [62, 0]
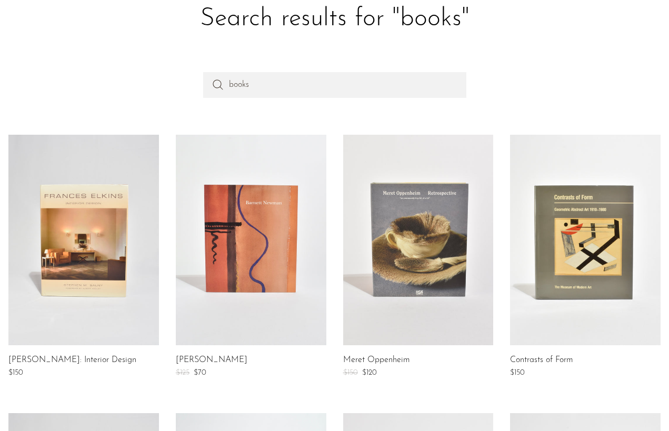
click at [99, 295] on link at bounding box center [83, 240] width 151 height 211
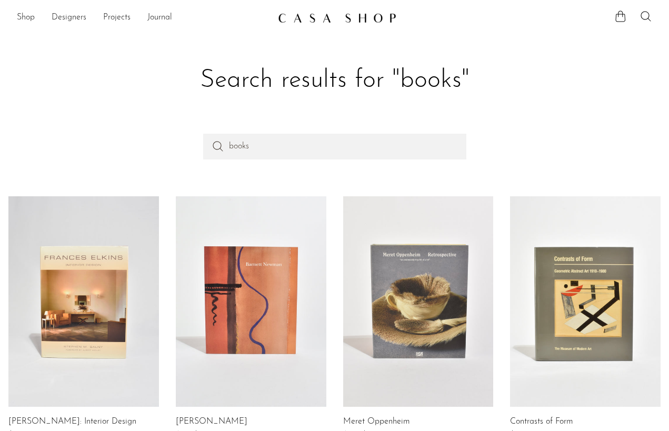
scroll to position [0, 0]
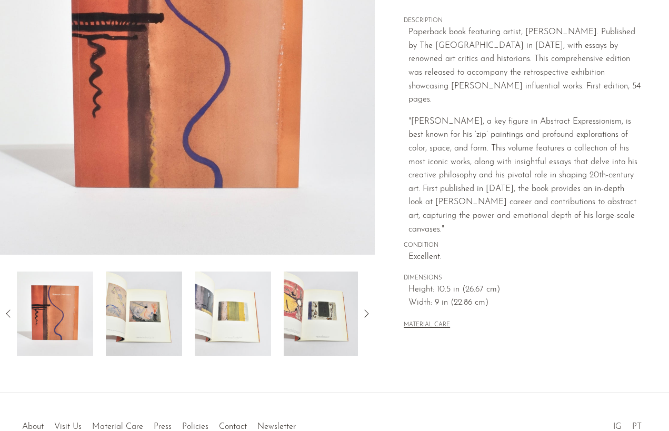
scroll to position [192, 0]
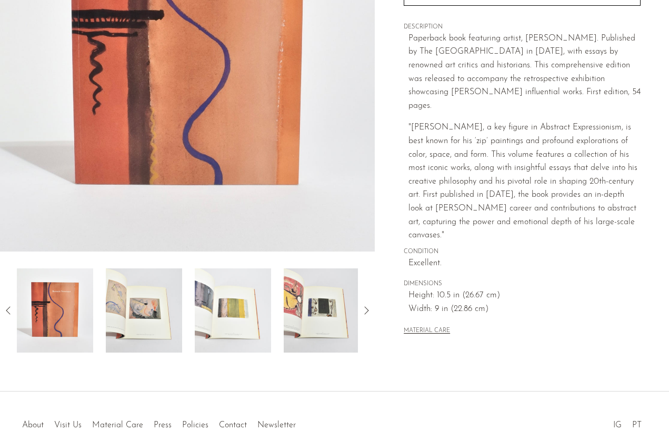
click at [134, 311] on img at bounding box center [144, 311] width 76 height 84
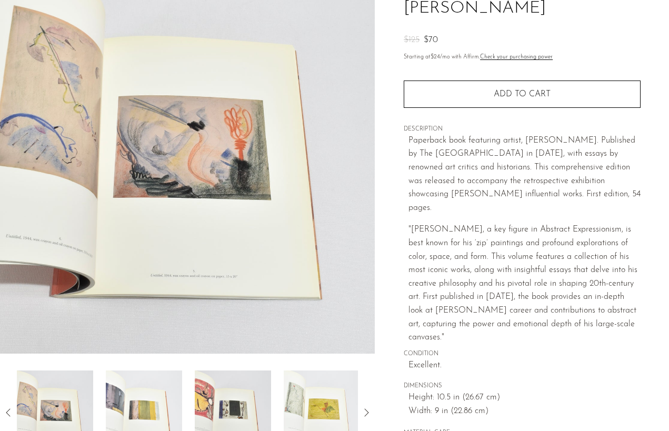
scroll to position [121, 0]
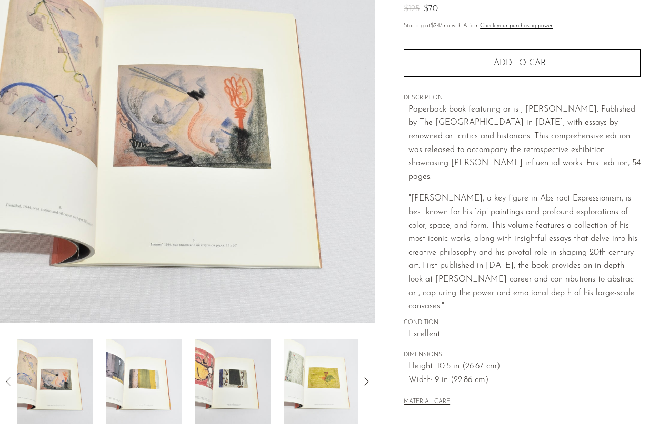
click at [146, 375] on img at bounding box center [144, 382] width 76 height 84
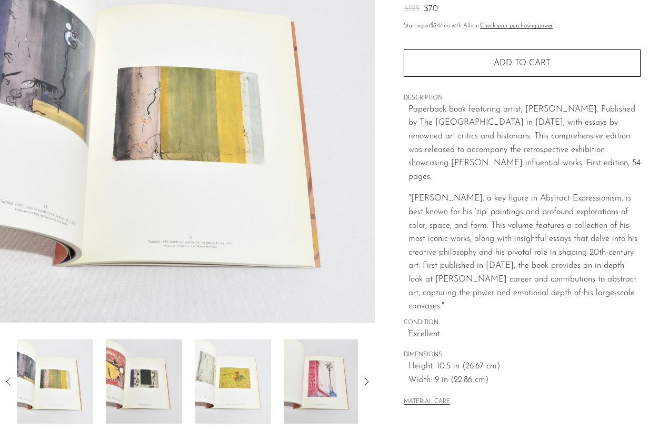
click at [164, 375] on img at bounding box center [144, 382] width 76 height 84
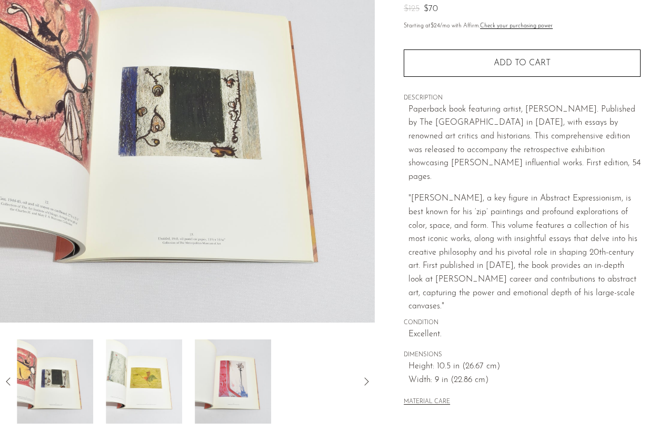
click at [164, 375] on img at bounding box center [144, 382] width 76 height 84
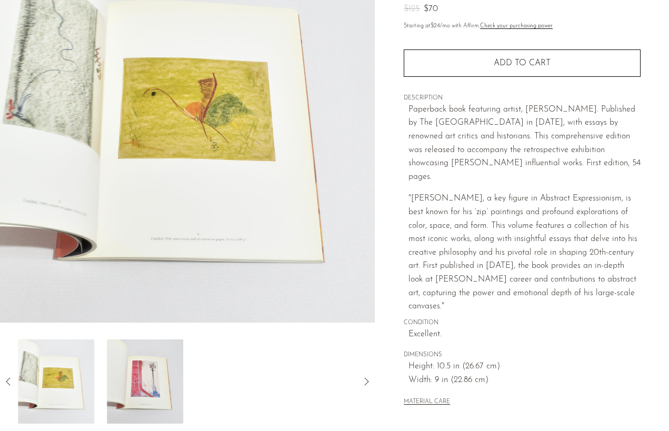
click at [164, 375] on img at bounding box center [145, 382] width 76 height 84
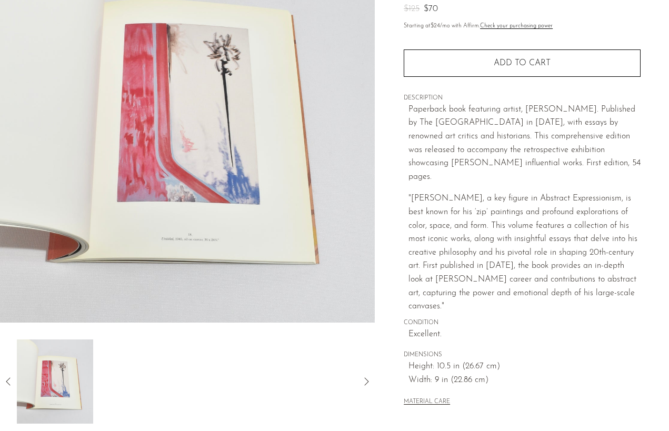
scroll to position [121, 0]
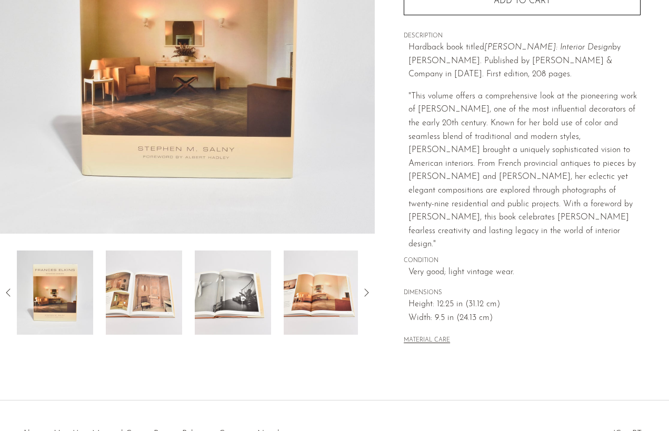
scroll to position [226, 0]
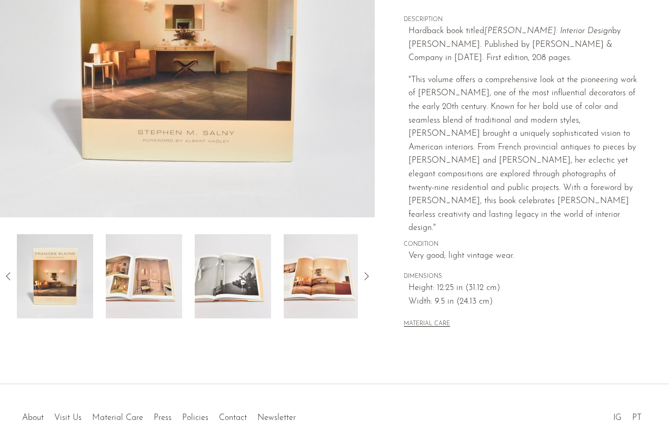
click at [143, 287] on img at bounding box center [144, 276] width 76 height 84
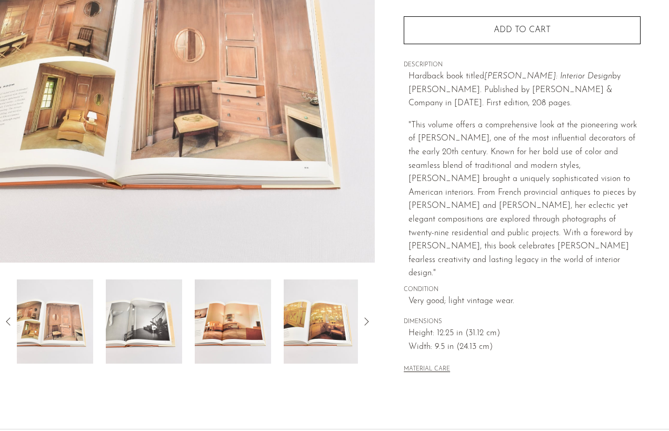
scroll to position [178, 0]
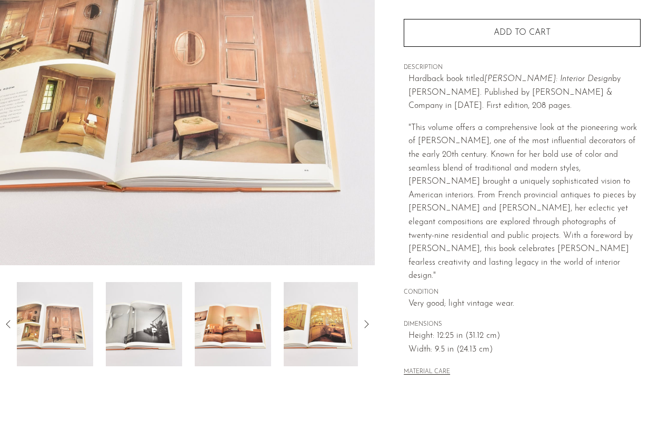
click at [143, 287] on img at bounding box center [144, 324] width 76 height 84
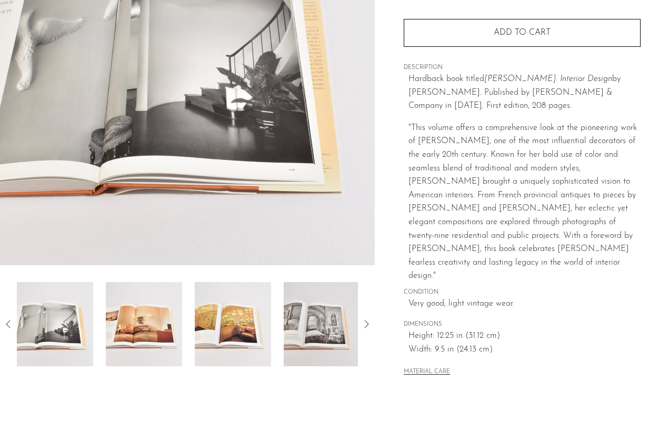
click at [145, 296] on img at bounding box center [144, 324] width 76 height 84
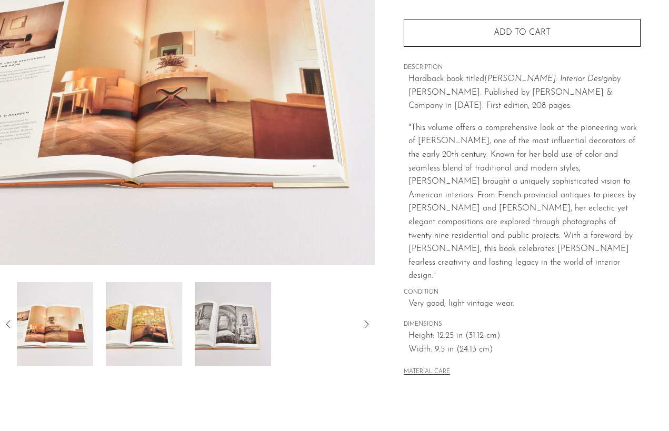
click at [149, 306] on img at bounding box center [144, 324] width 76 height 84
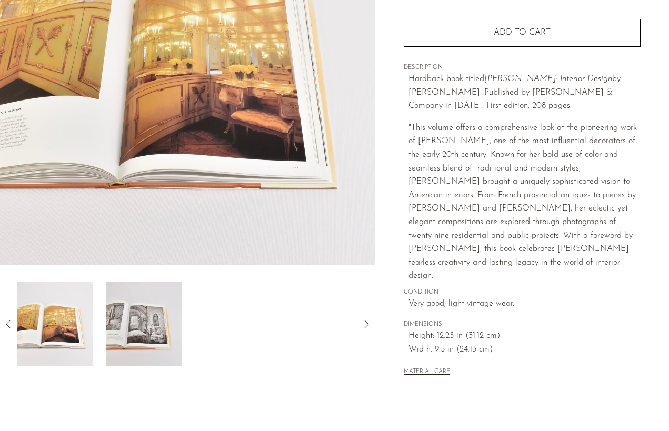
click at [149, 306] on img at bounding box center [144, 324] width 76 height 84
